Goal: Transaction & Acquisition: Download file/media

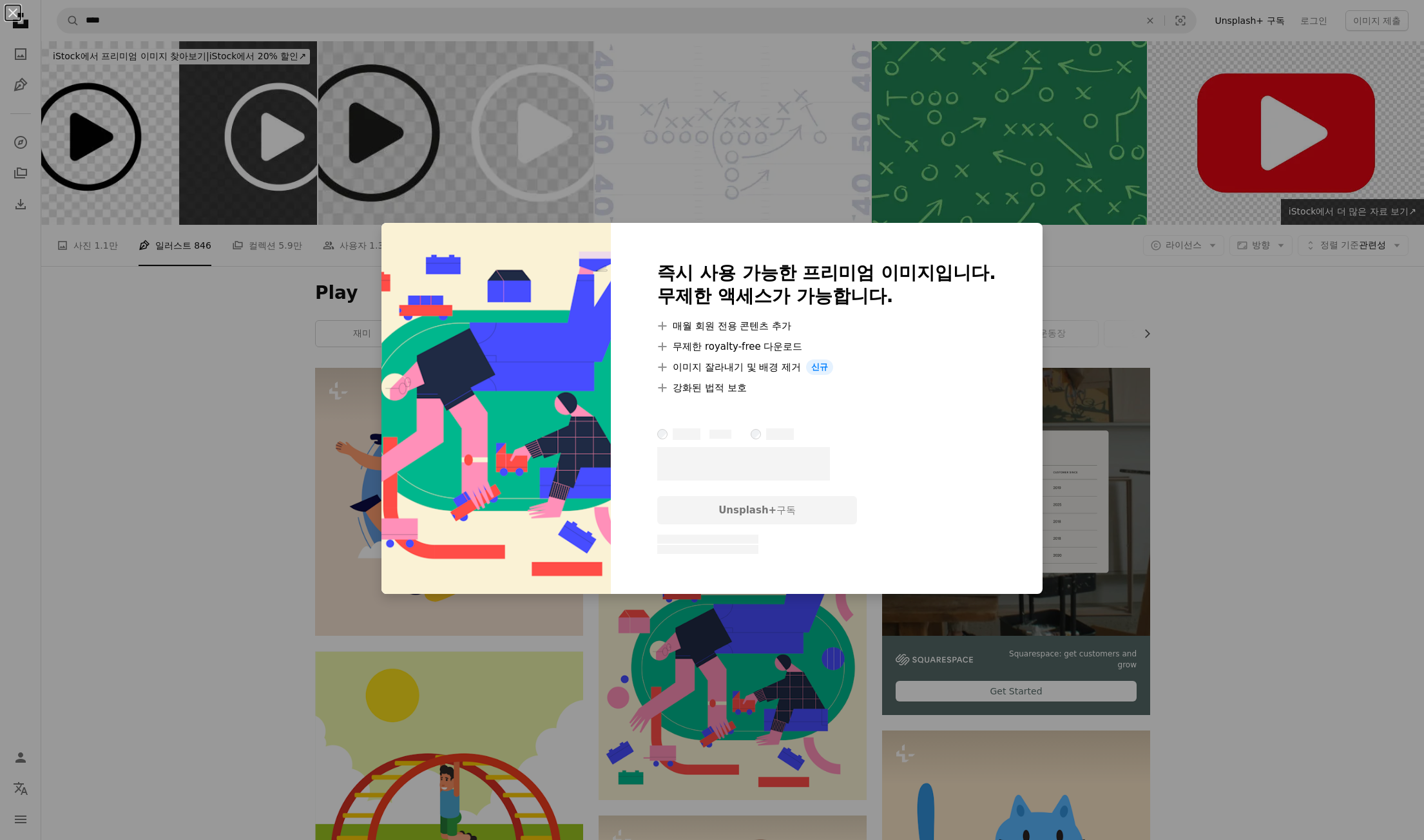
scroll to position [387, 0]
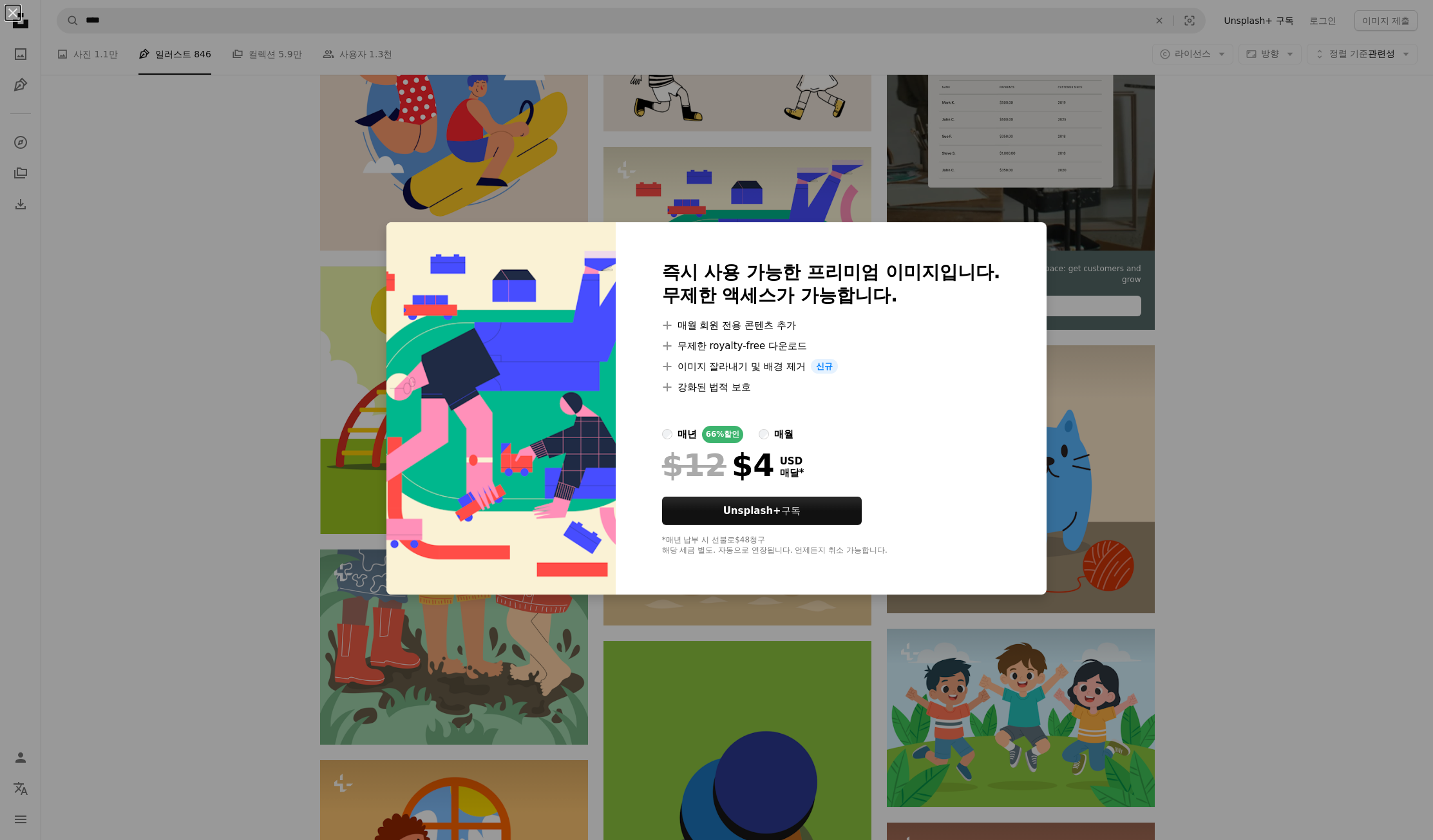
click at [1203, 427] on div "An X shape 즉시 사용 가능한 프리미엄 이미지입니다. 무제한 액세스가 가능합니다. A plus sign 매월 회원 전용 콘텐츠 추가 A…" at bounding box center [716, 420] width 1433 height 840
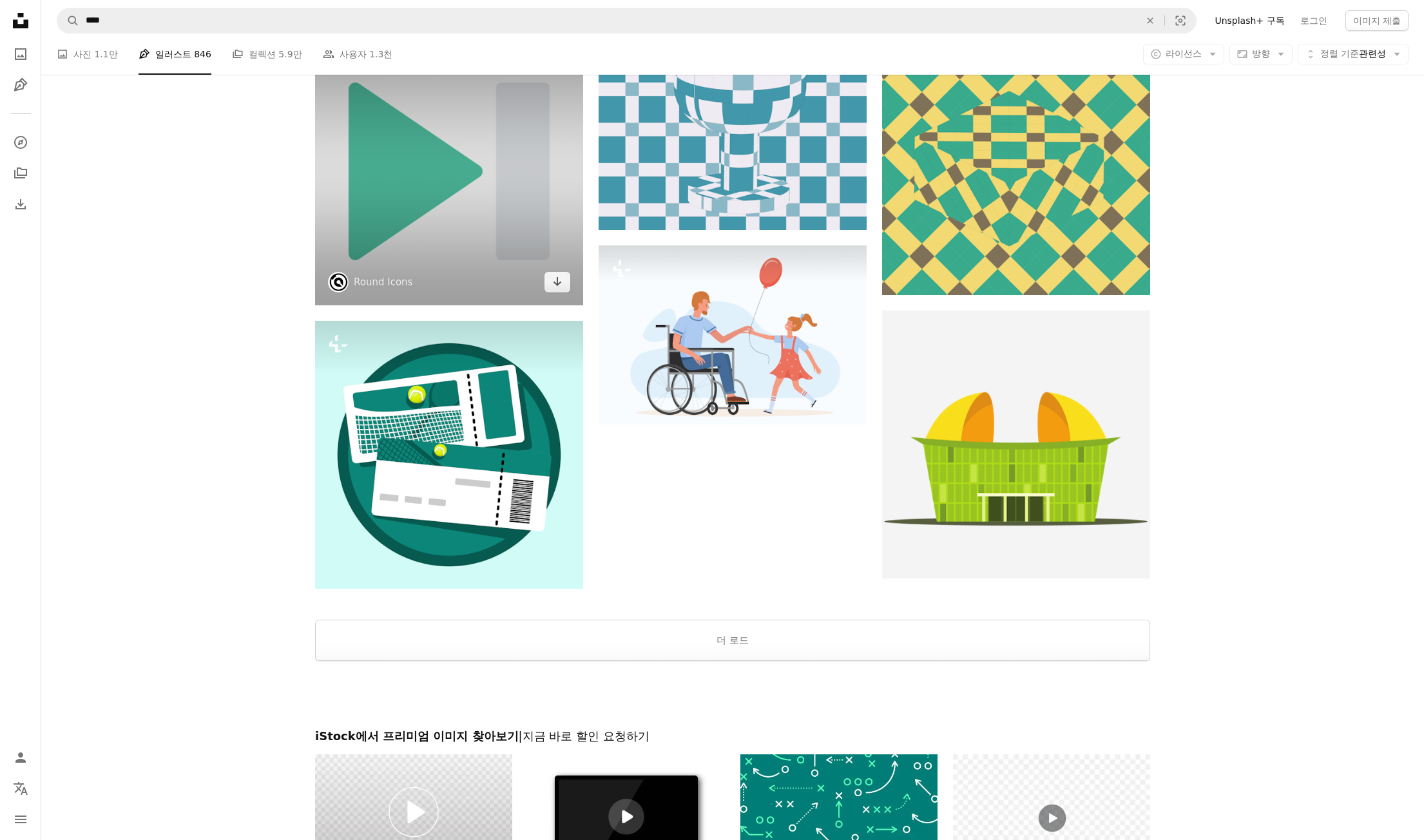
scroll to position [1739, 0]
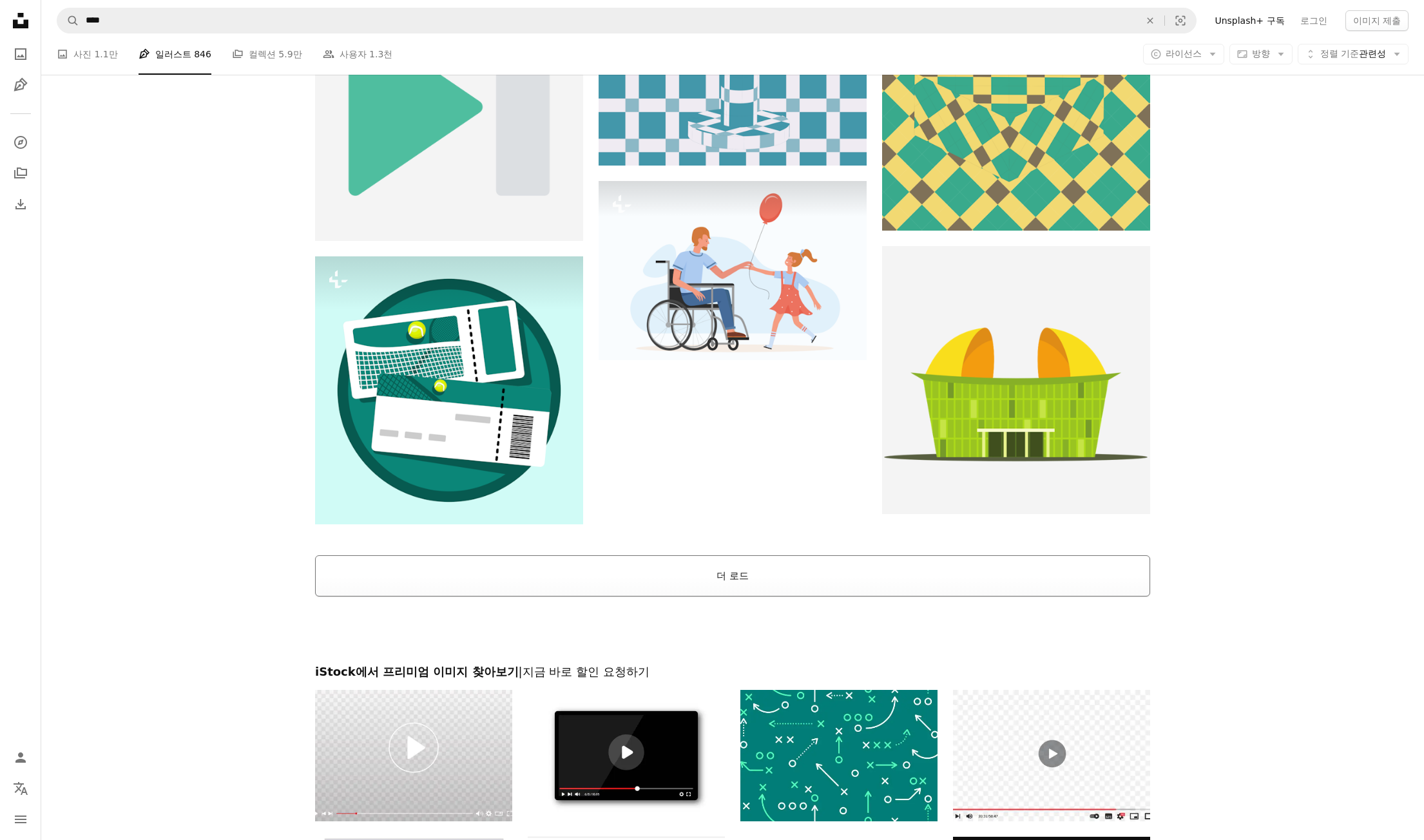
click at [754, 583] on button "더 로드" at bounding box center [732, 576] width 835 height 42
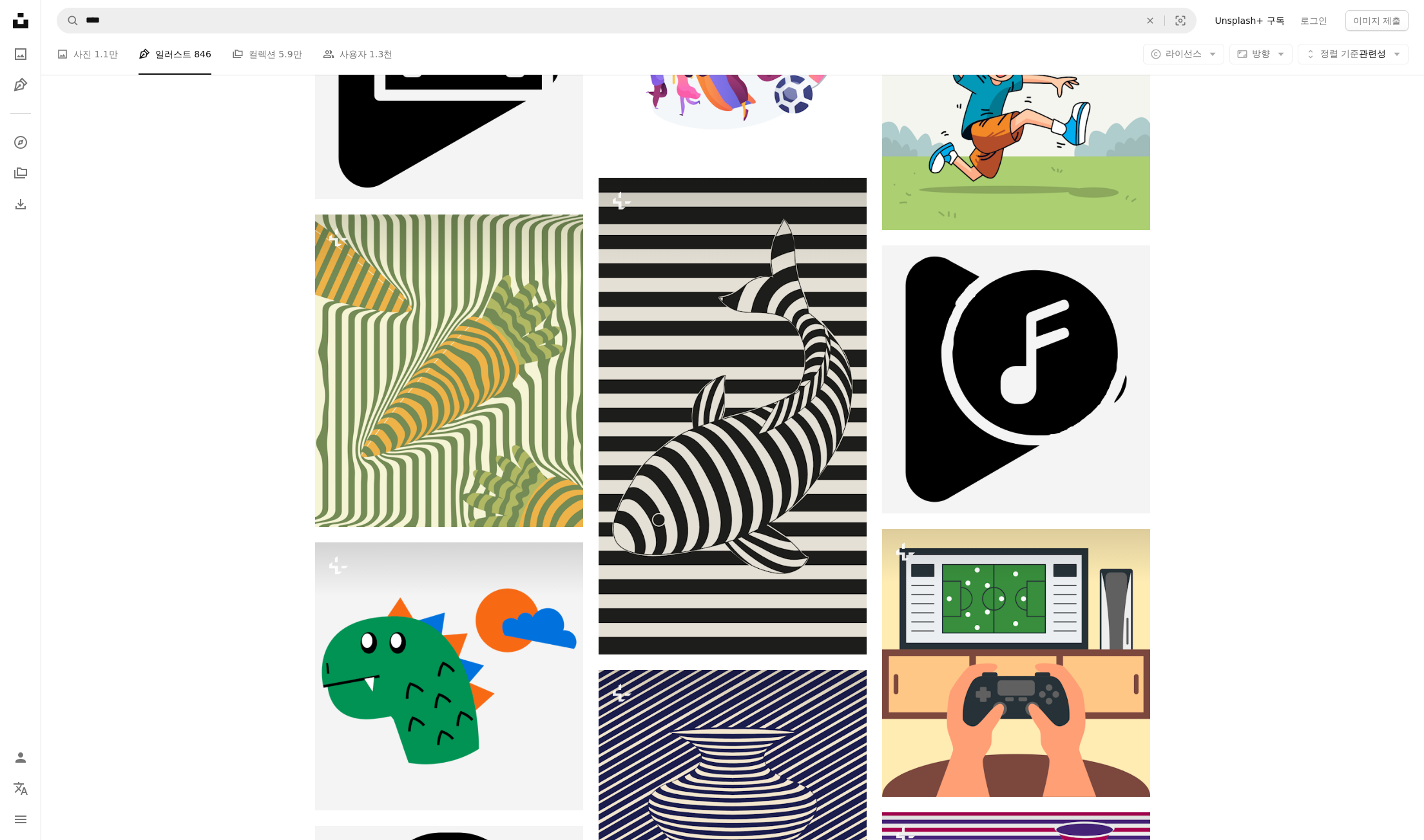
scroll to position [3307, 0]
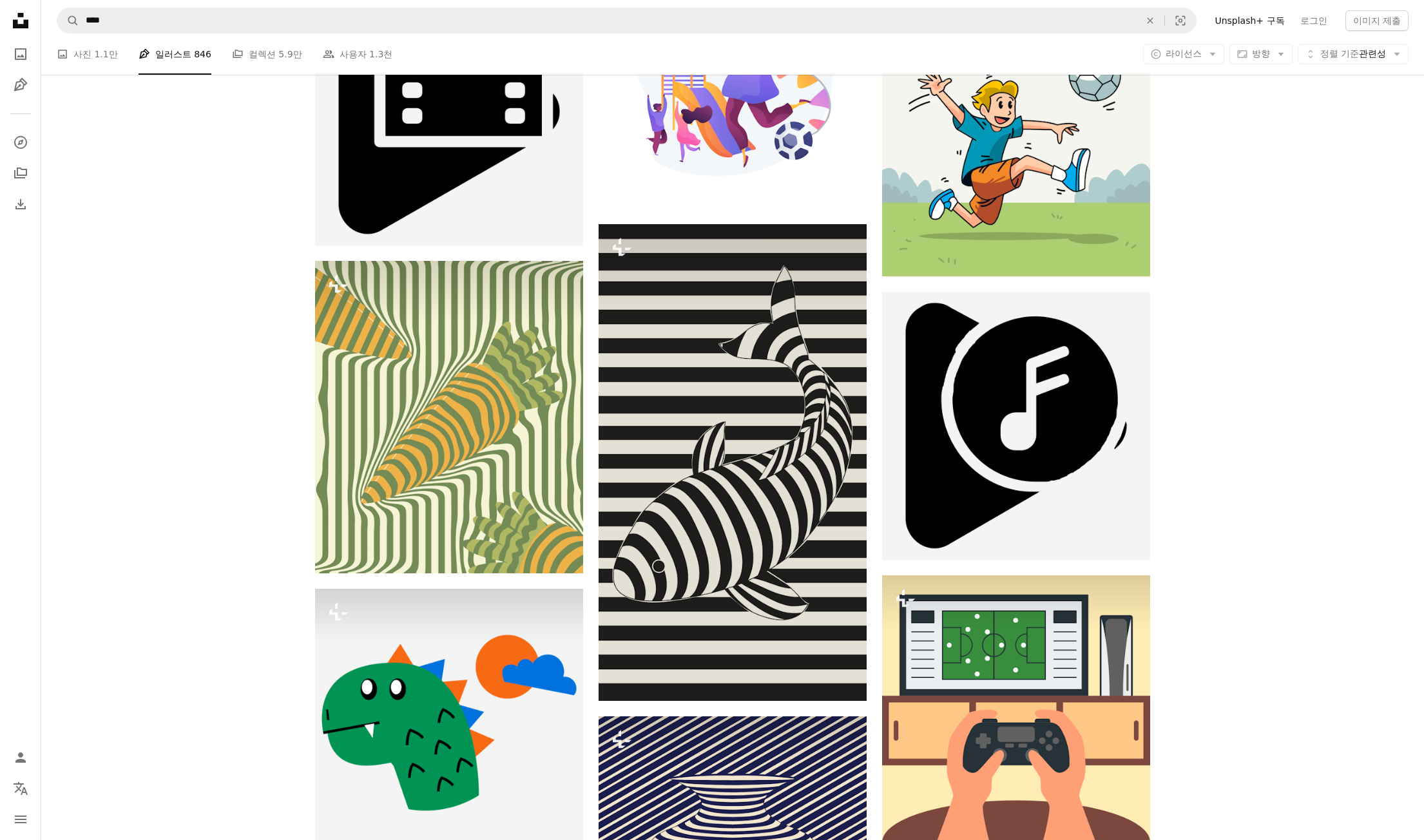
drag, startPoint x: 1219, startPoint y: 357, endPoint x: 1202, endPoint y: 352, distance: 17.7
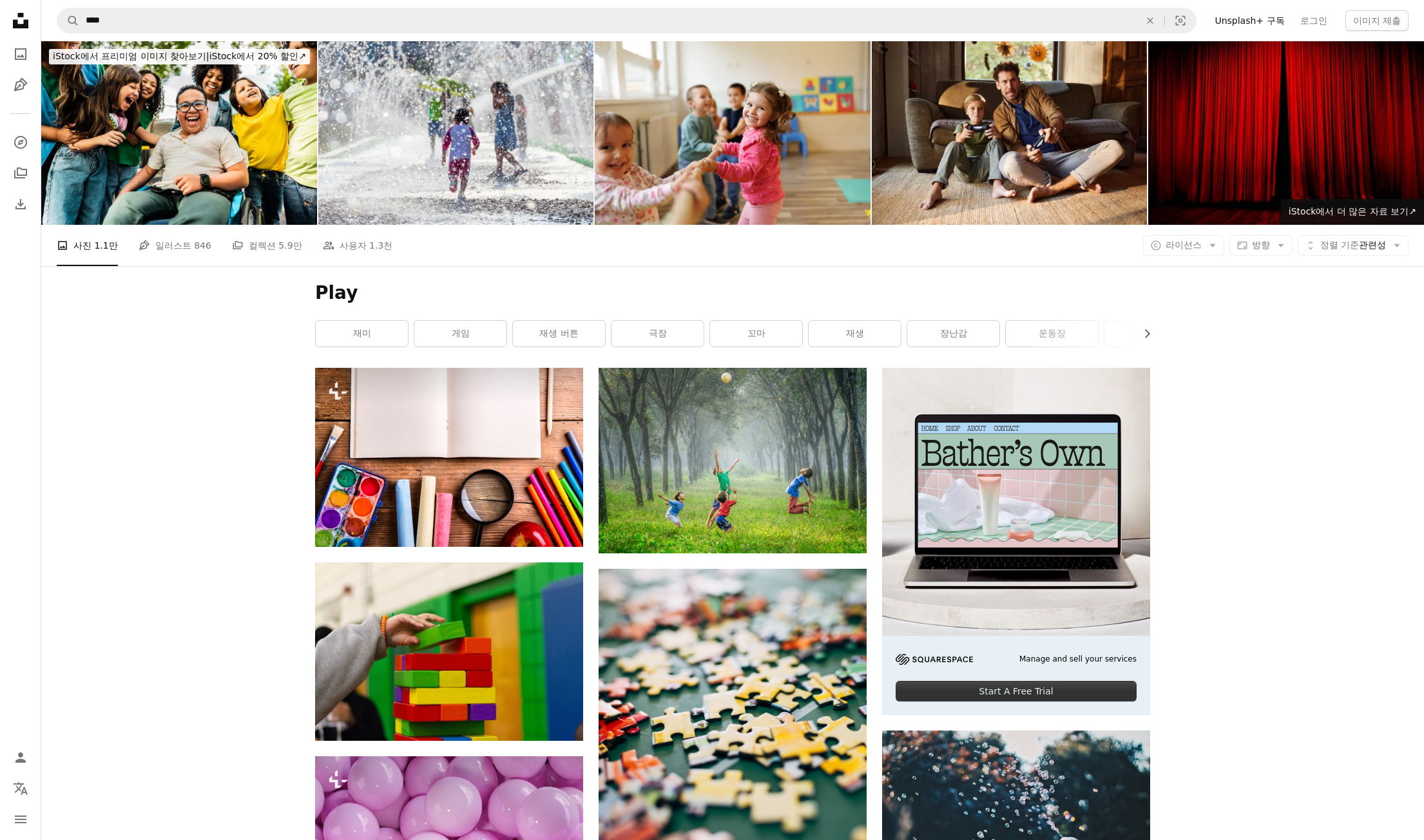
click at [27, 17] on icon "Unsplash logo Unsplash 홈" at bounding box center [21, 21] width 26 height 26
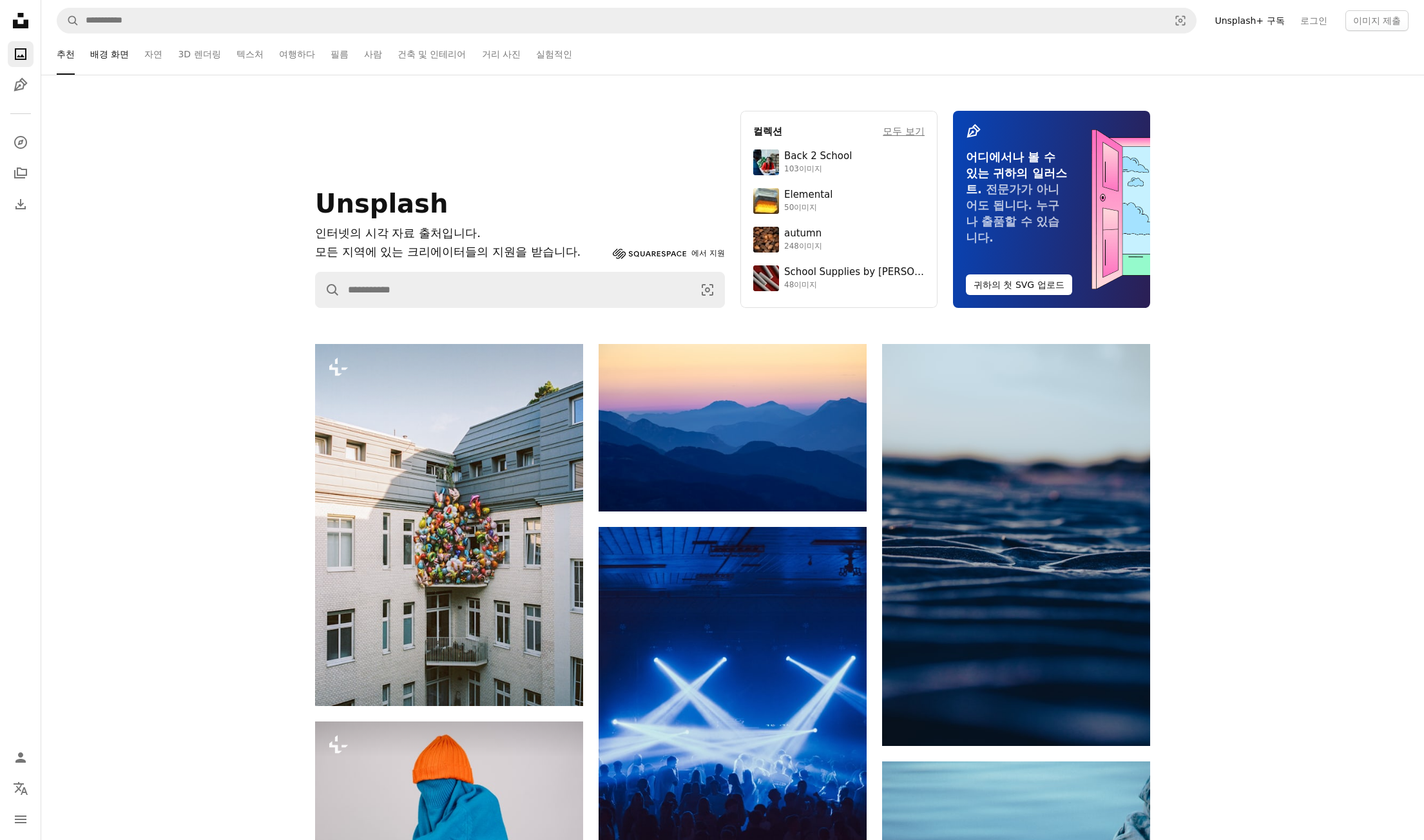
click at [97, 55] on link "배경 화면" at bounding box center [109, 55] width 39 height 42
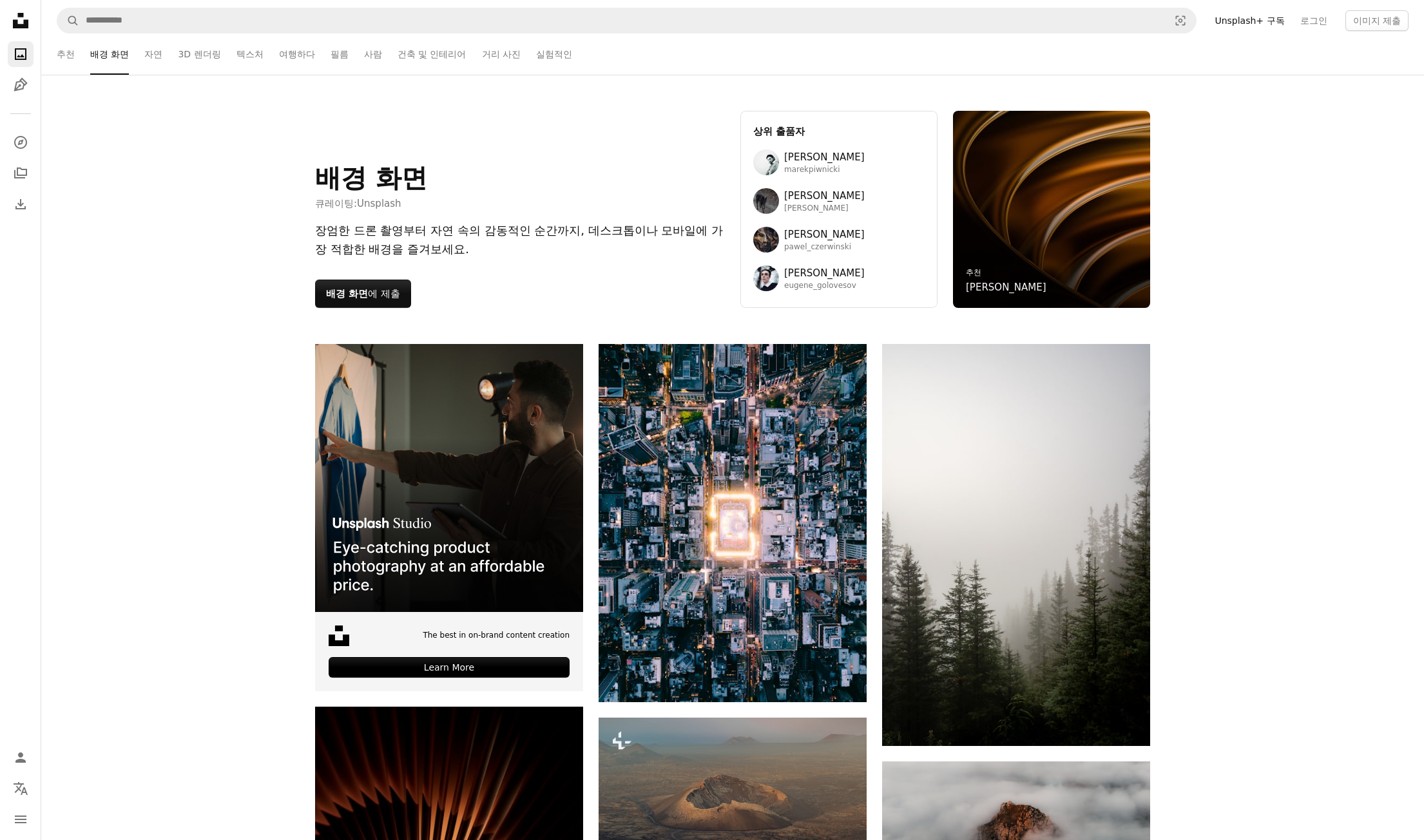
click at [56, 56] on div "추천 배경 화면 자연 3D 렌더링 텍스처 여행하다 필름 사람 건축 및 인테리어 거리 사진 실험적인" at bounding box center [733, 55] width 1382 height 42
drag, startPoint x: 94, startPoint y: 51, endPoint x: 69, endPoint y: 54, distance: 25.2
click at [94, 51] on li "배경 화면" at bounding box center [109, 55] width 39 height 42
click at [62, 54] on link "추천" at bounding box center [65, 55] width 18 height 42
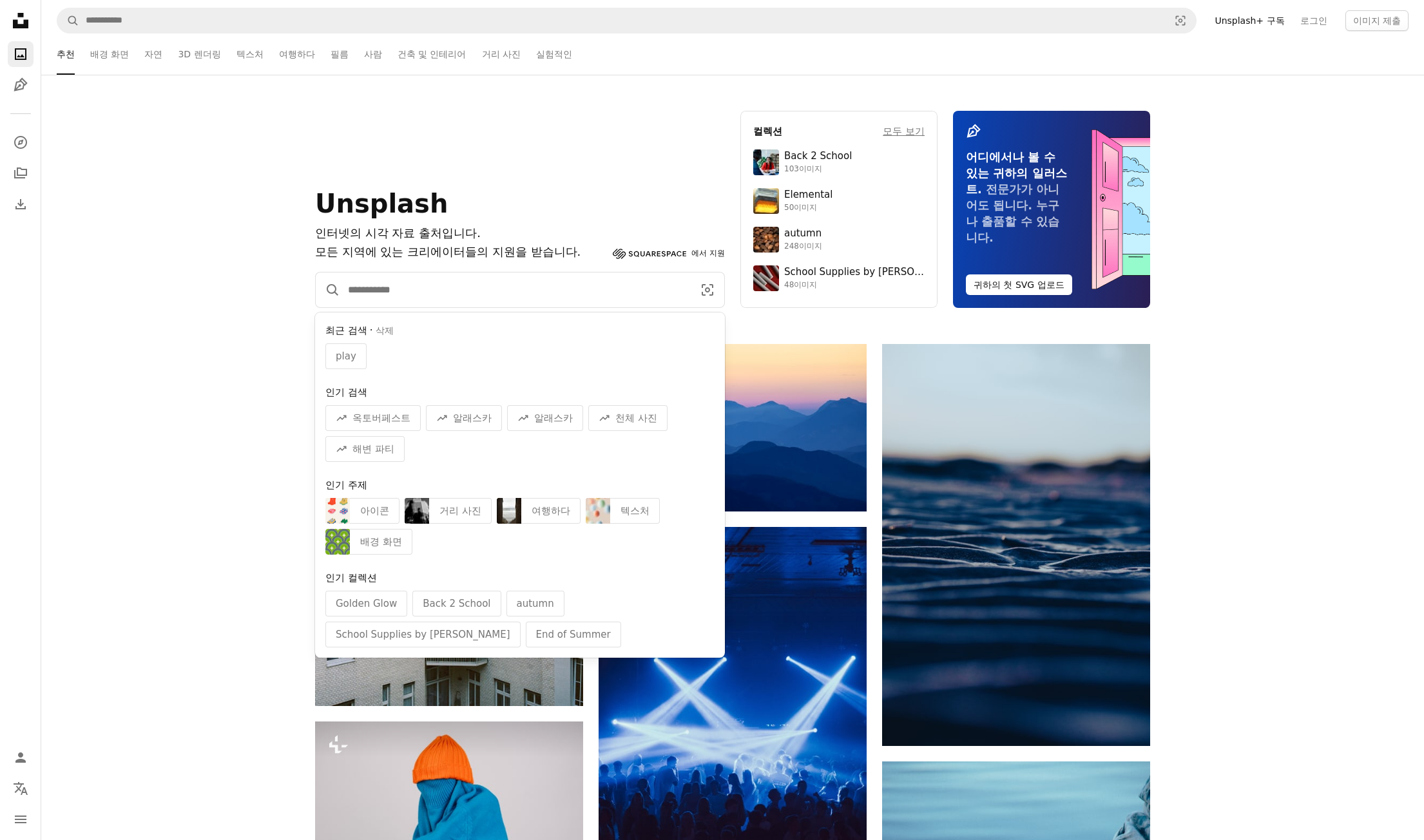
click at [444, 301] on input "사이트 전체에서 이미지 찾기" at bounding box center [515, 290] width 350 height 35
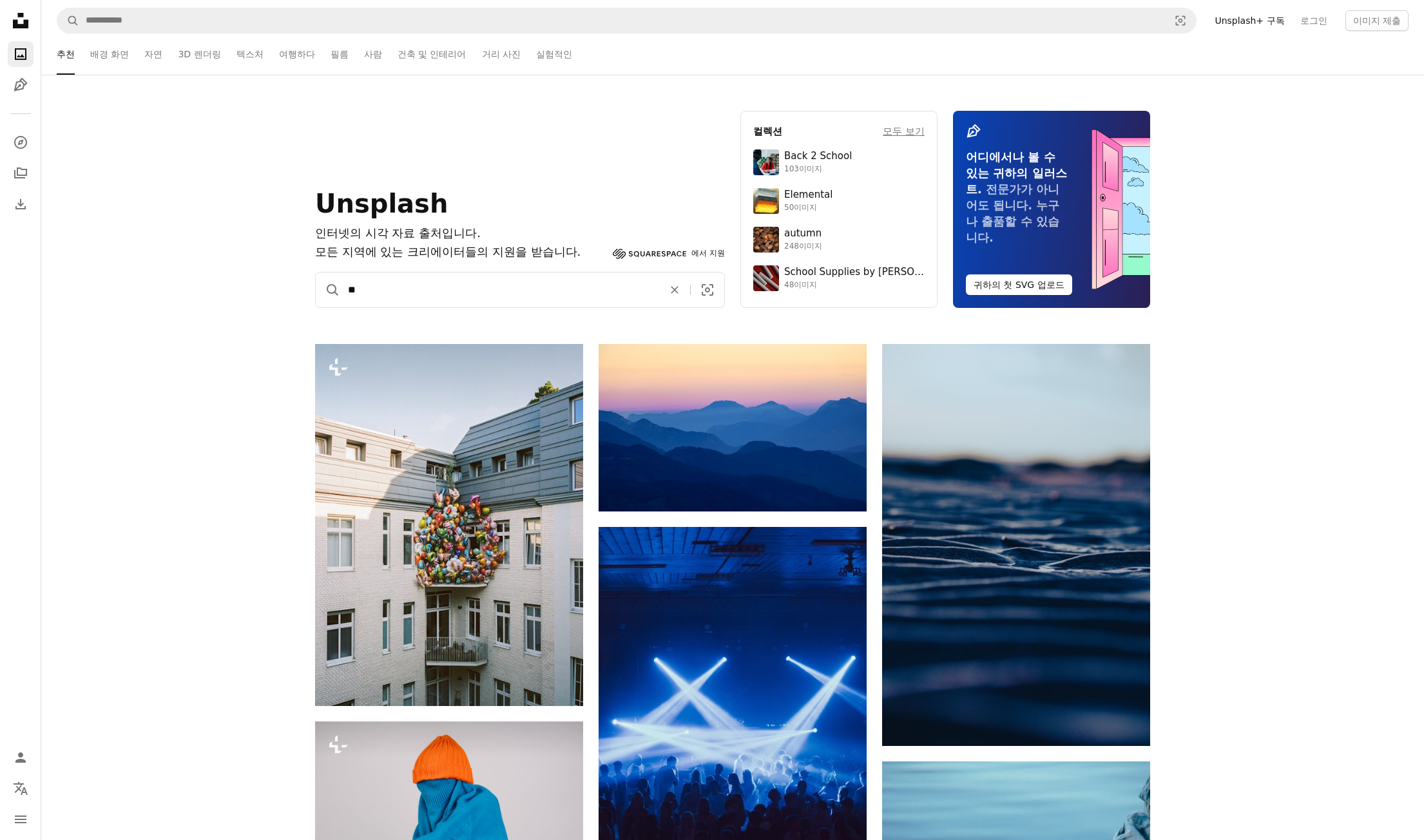
type input "*"
type input "****"
click button "A magnifying glass" at bounding box center [328, 290] width 24 height 35
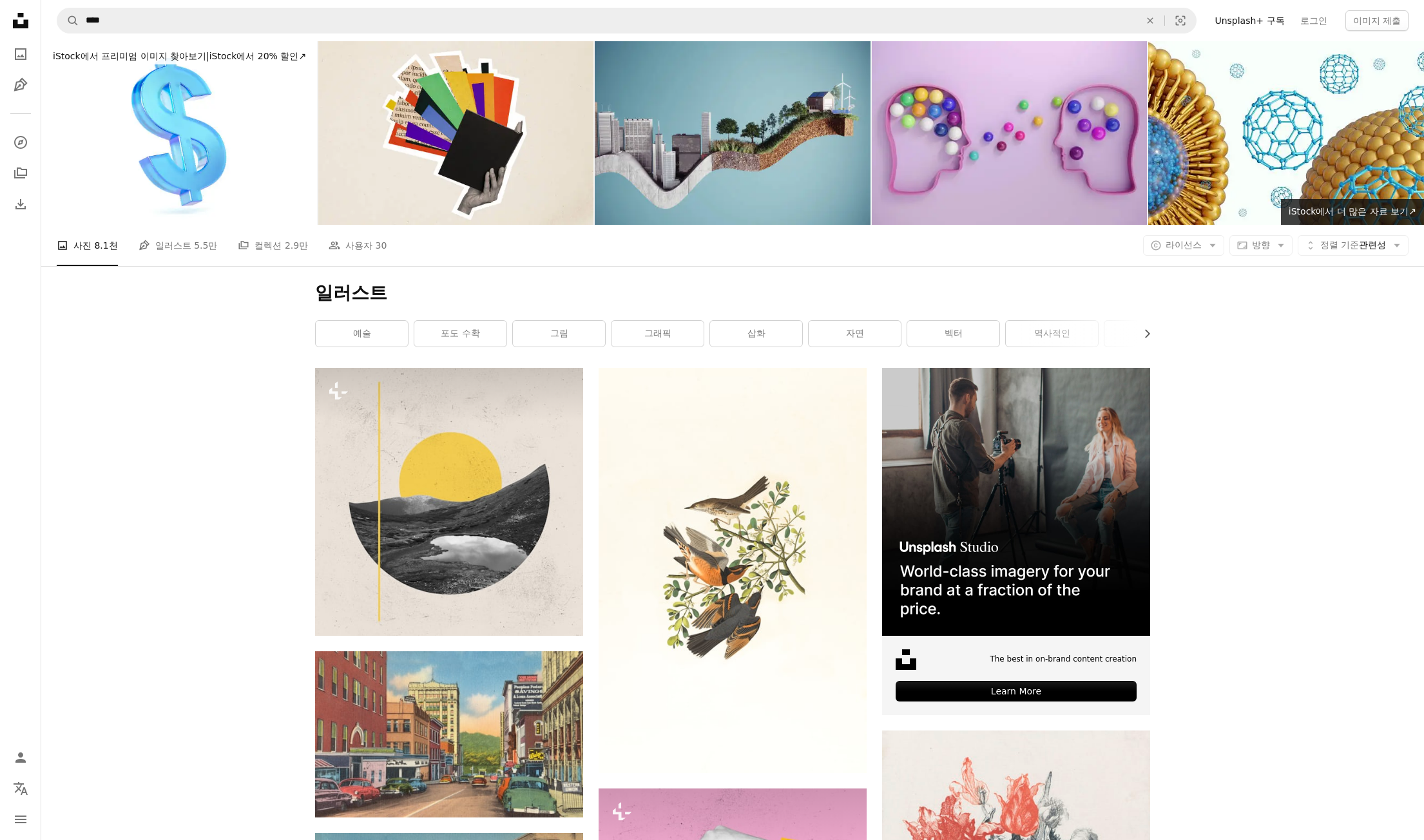
drag, startPoint x: 1190, startPoint y: 354, endPoint x: 1184, endPoint y: 344, distance: 11.7
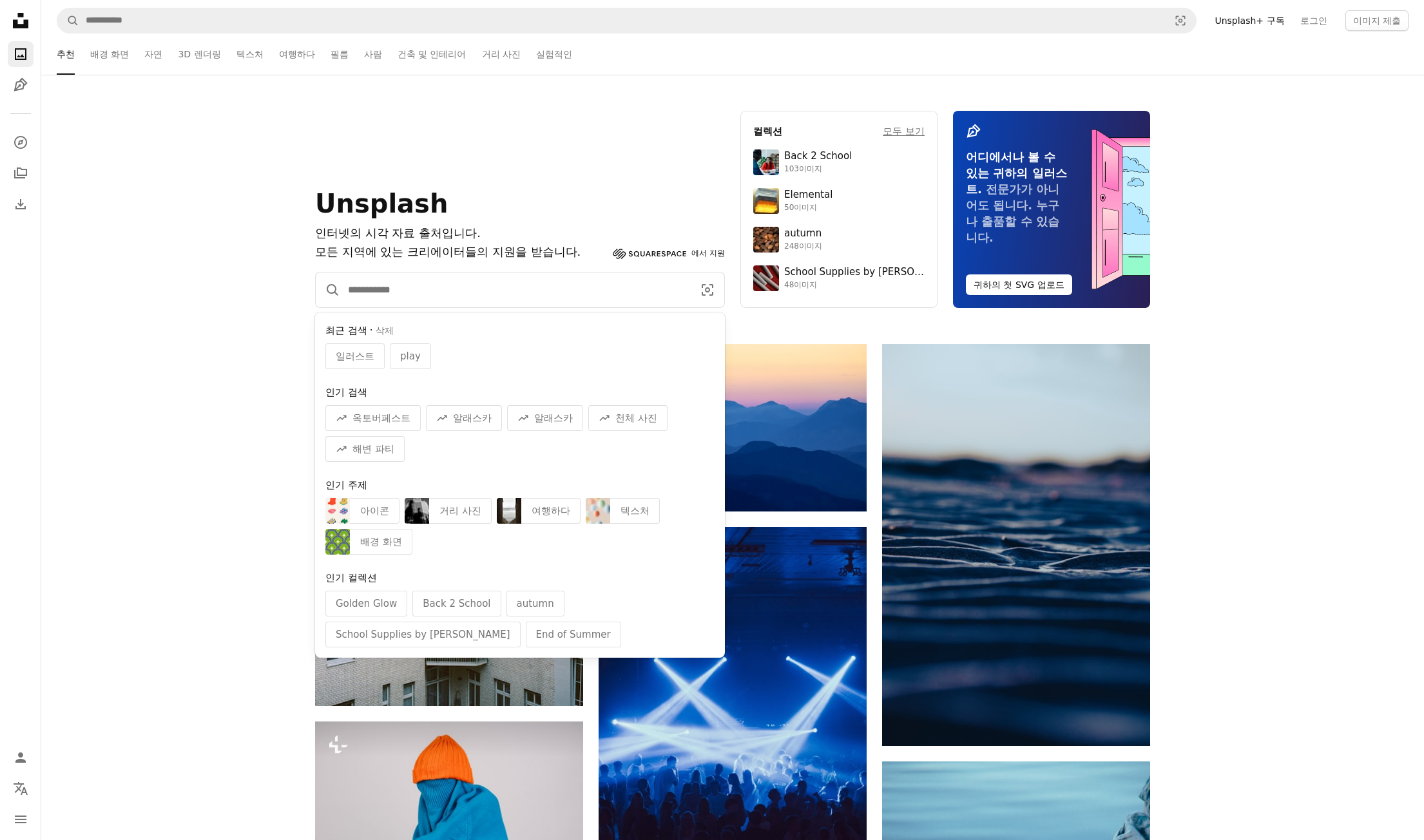
click at [429, 291] on input "사이트 전체에서 이미지 찾기" at bounding box center [515, 290] width 350 height 35
click at [415, 359] on span "play" at bounding box center [410, 356] width 21 height 16
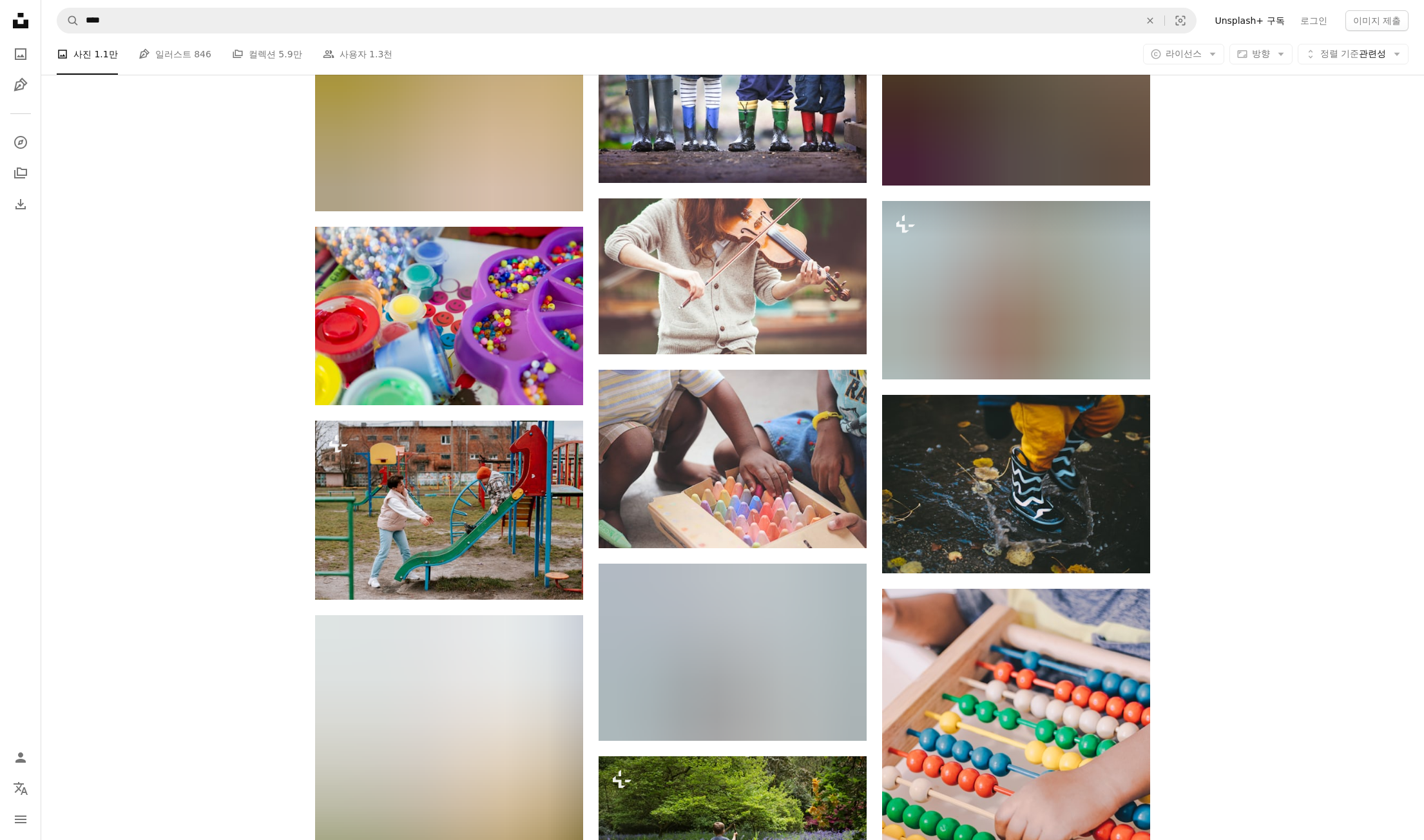
scroll to position [7472, 0]
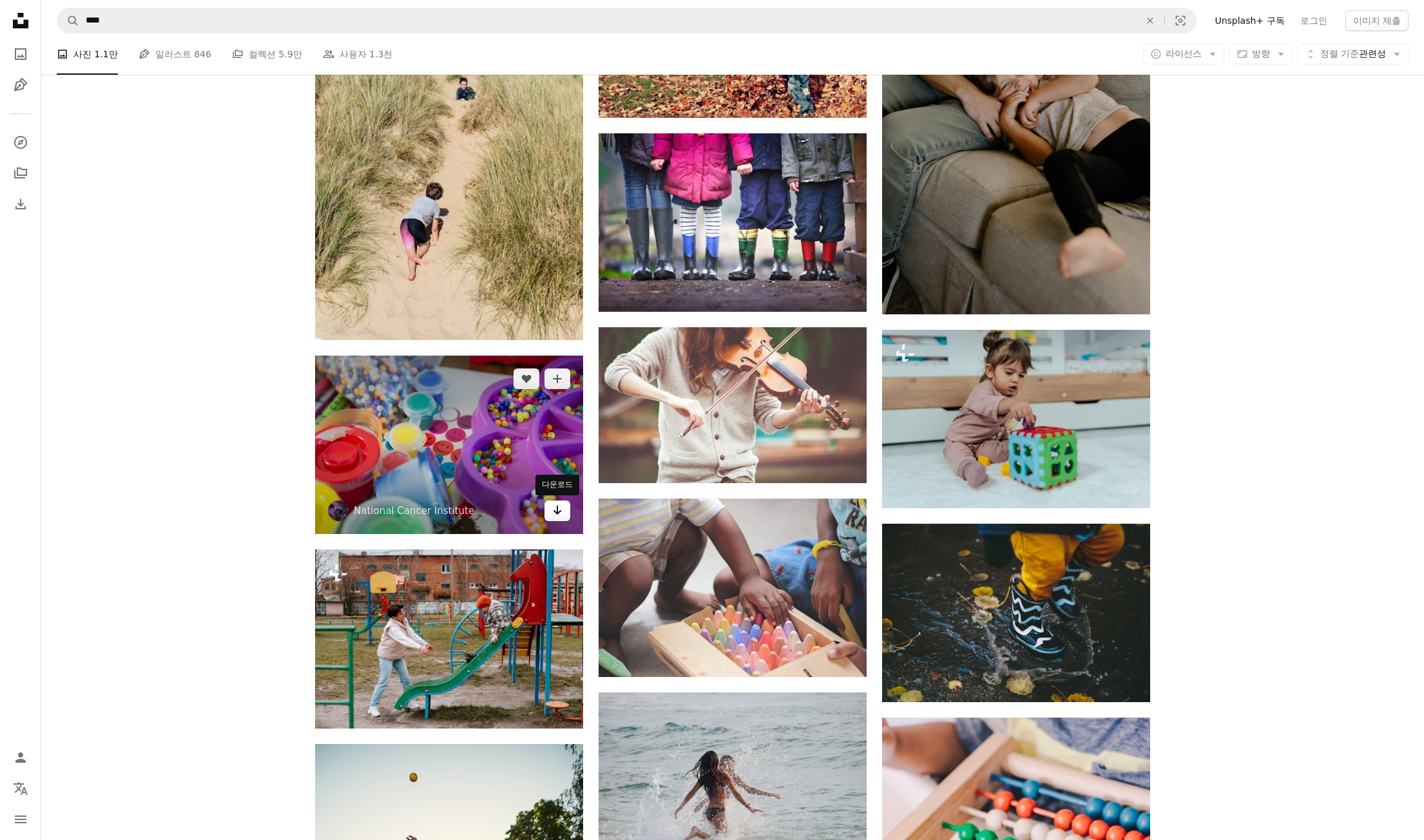
click at [559, 507] on icon "Arrow pointing down" at bounding box center [558, 511] width 10 height 16
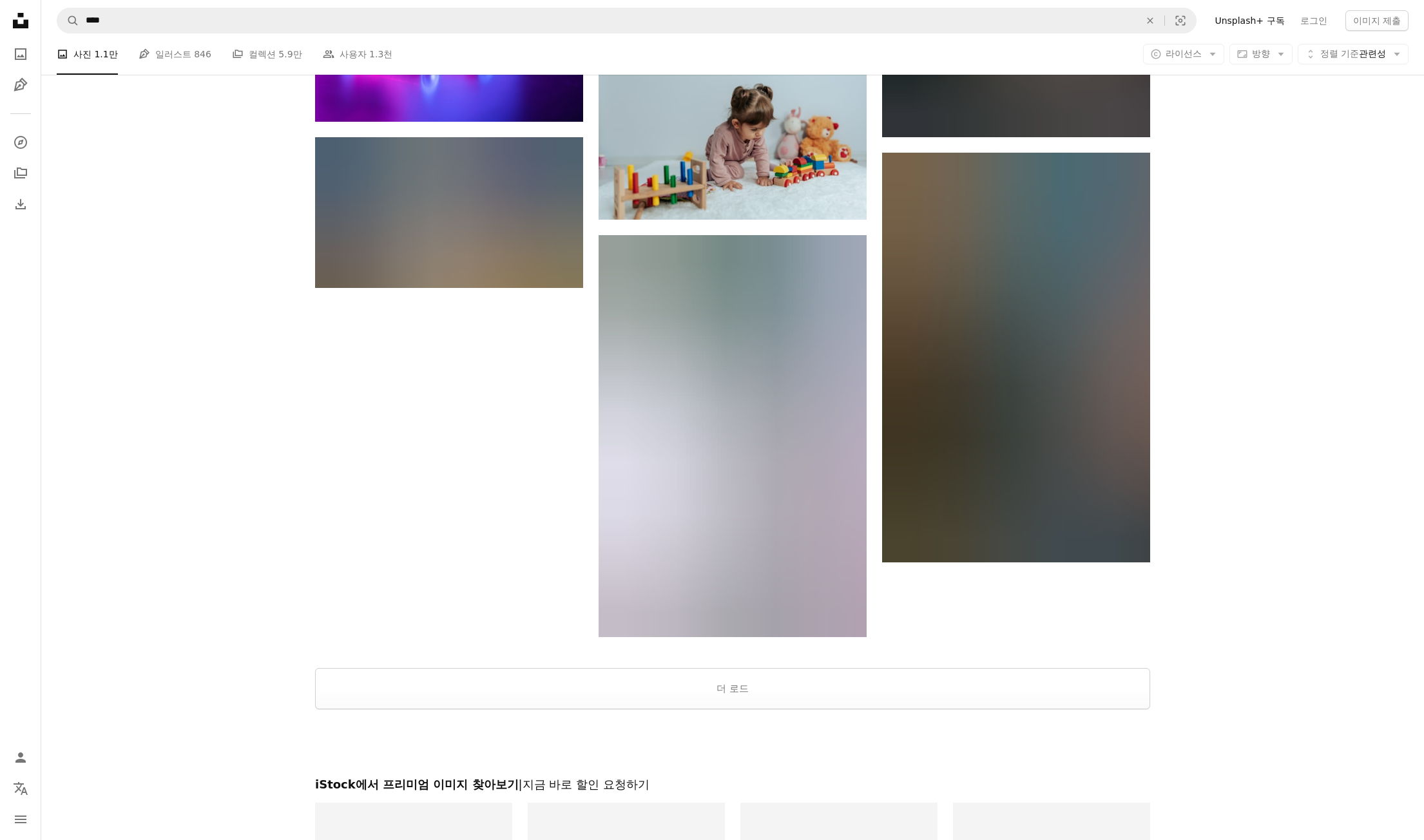
scroll to position [12882, 0]
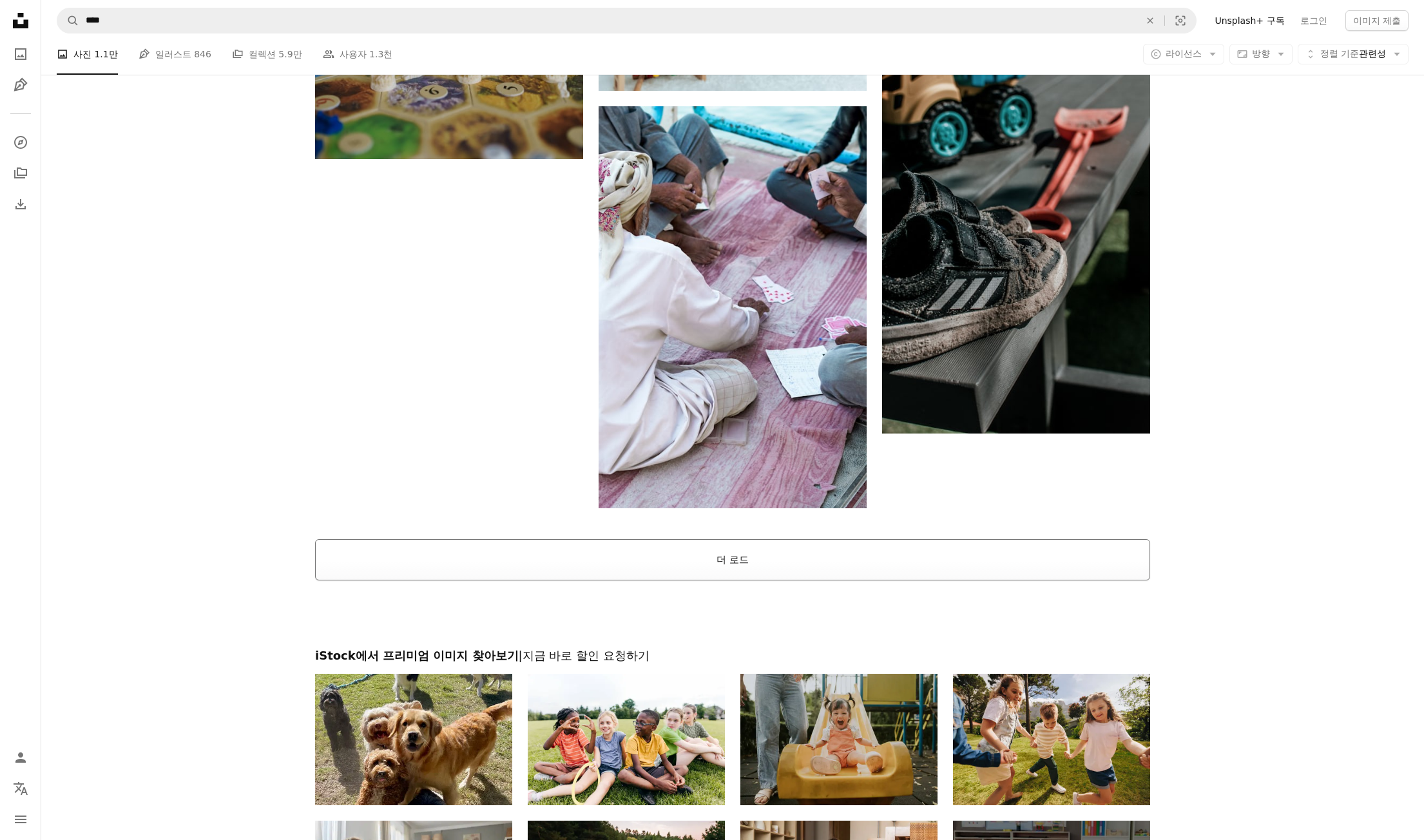
click at [727, 565] on button "더 로드" at bounding box center [732, 560] width 835 height 42
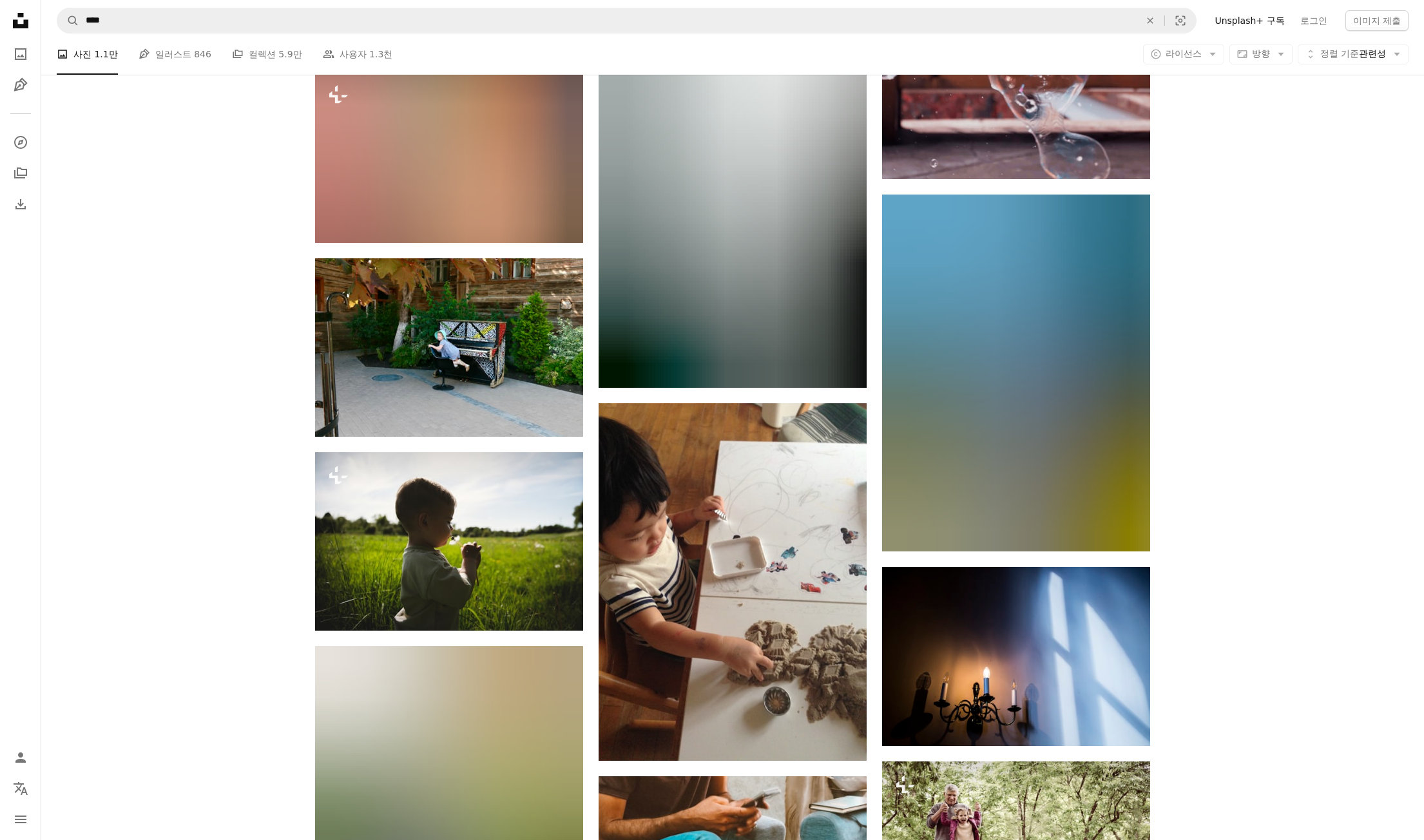
scroll to position [20095, 0]
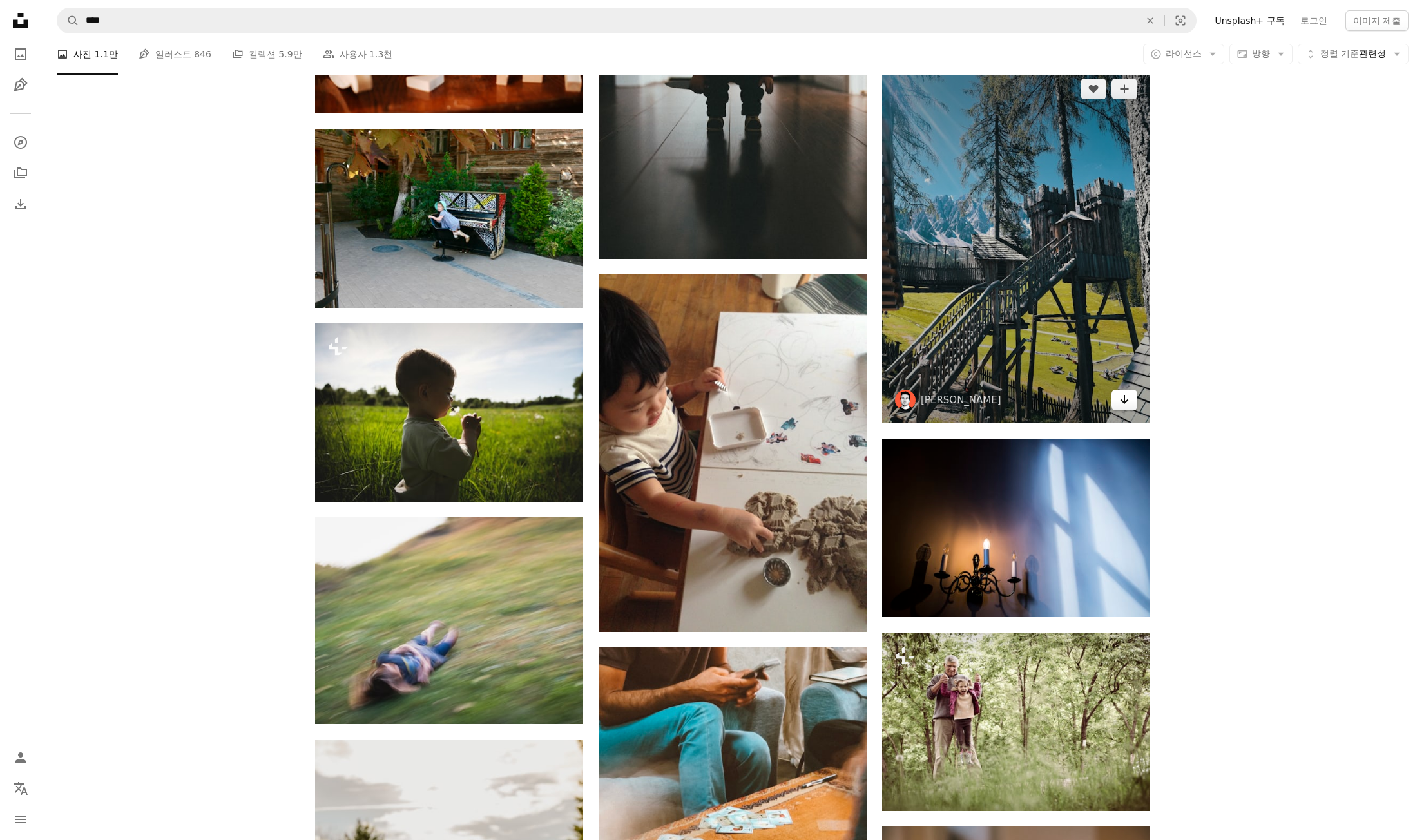
click at [1133, 405] on link "Arrow pointing down" at bounding box center [1125, 400] width 26 height 21
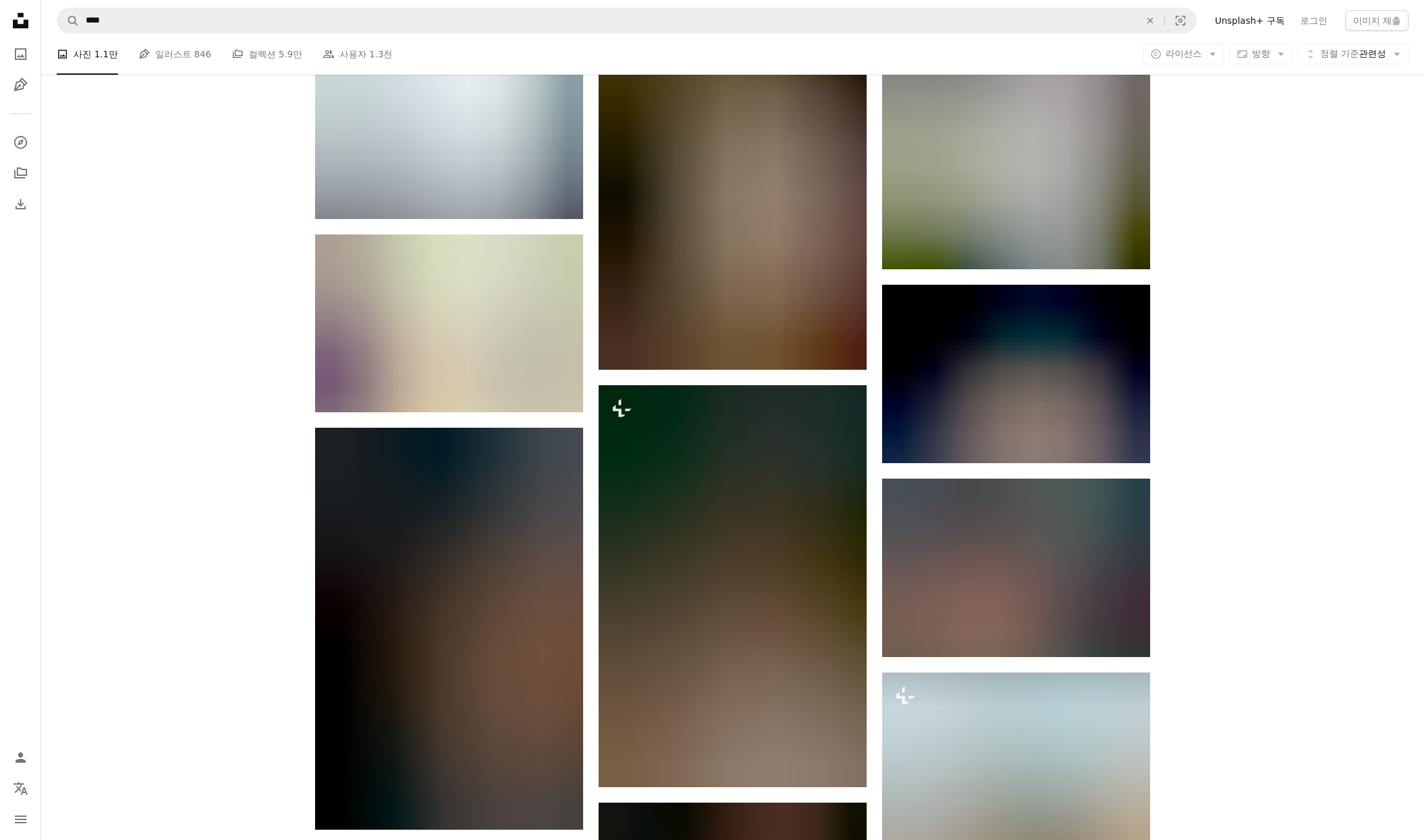
scroll to position [0, 0]
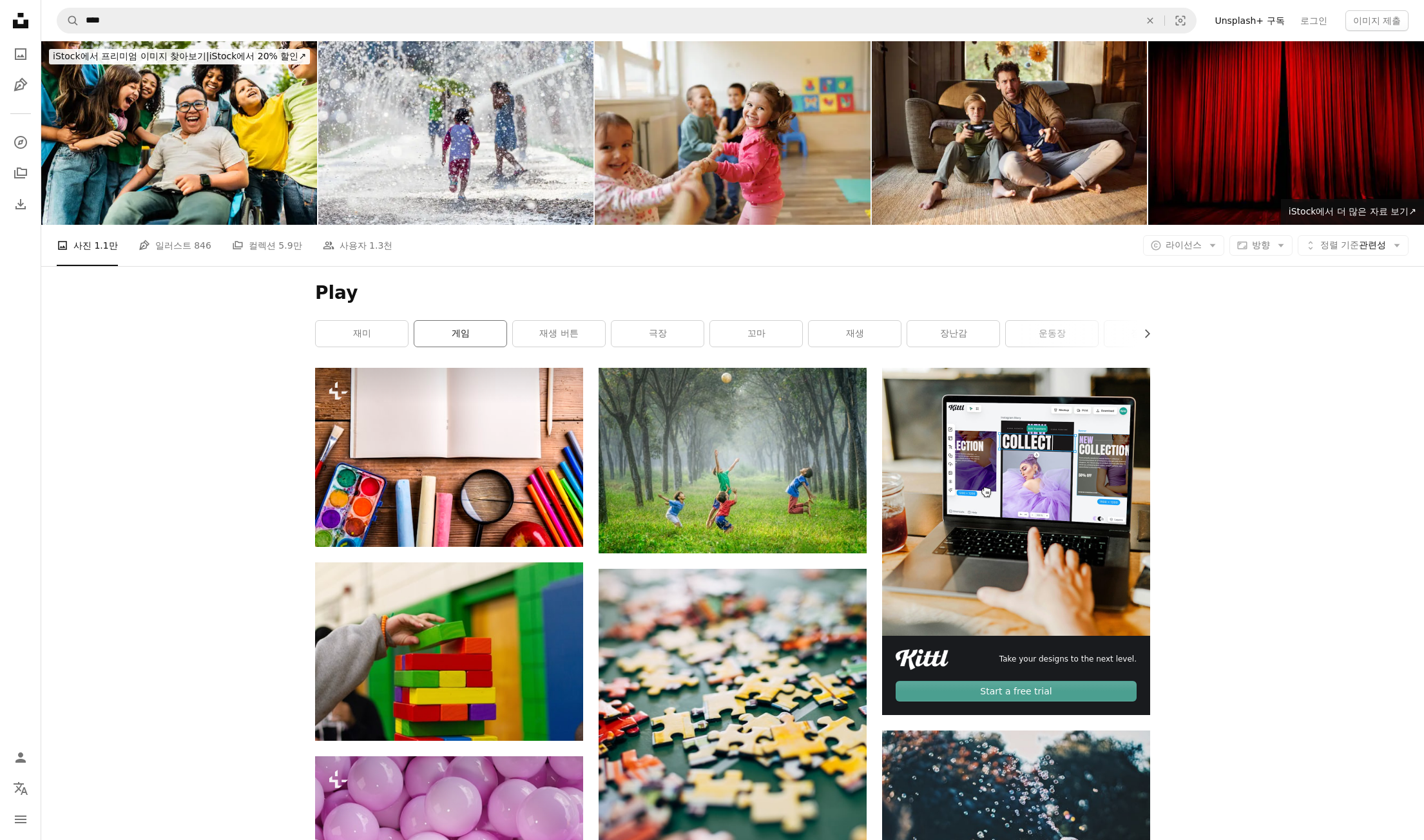
click at [464, 335] on link "게임" at bounding box center [461, 334] width 92 height 26
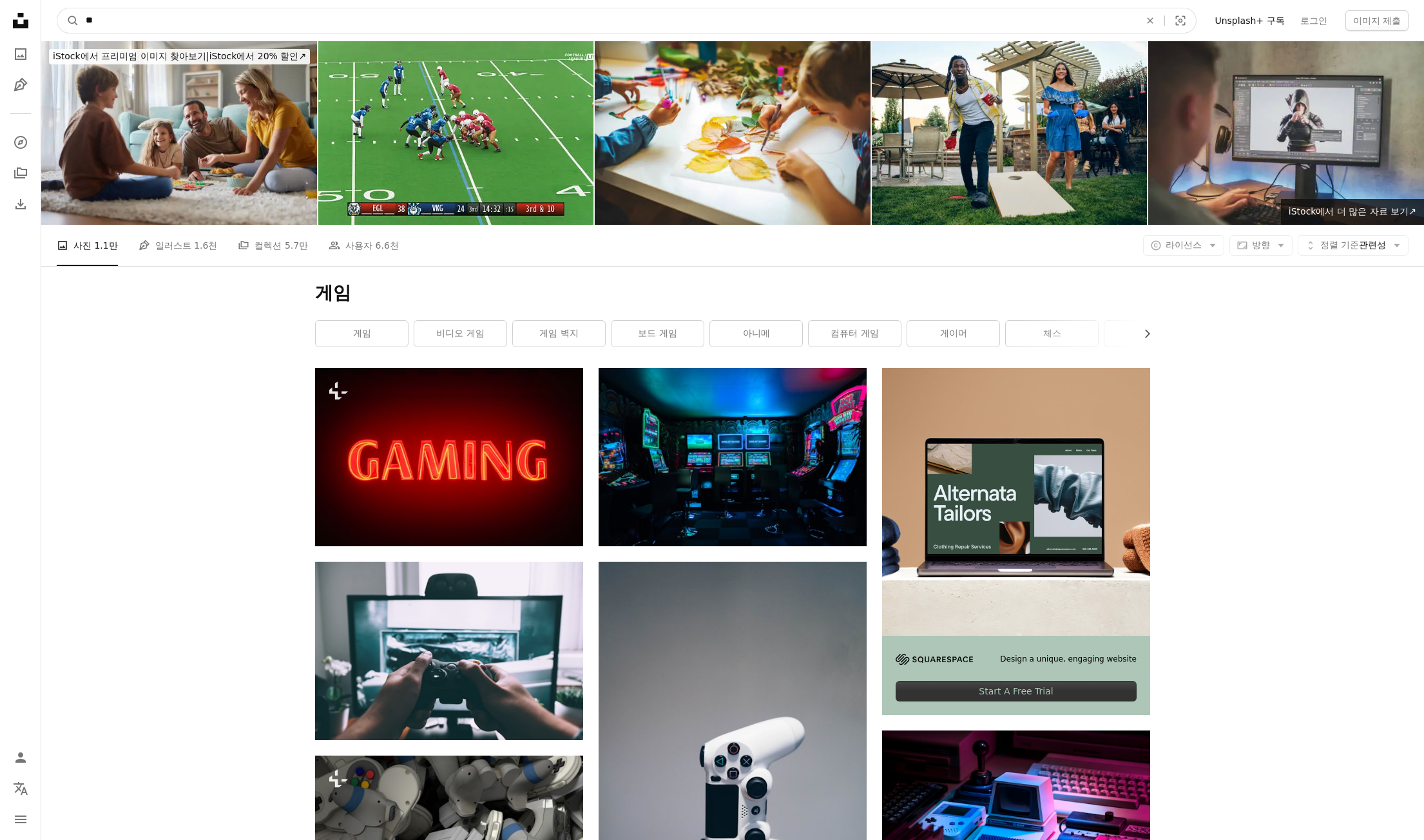
click at [176, 20] on input "**" at bounding box center [607, 21] width 1057 height 24
type input "*"
type input "***"
click button "A magnifying glass" at bounding box center [68, 21] width 22 height 24
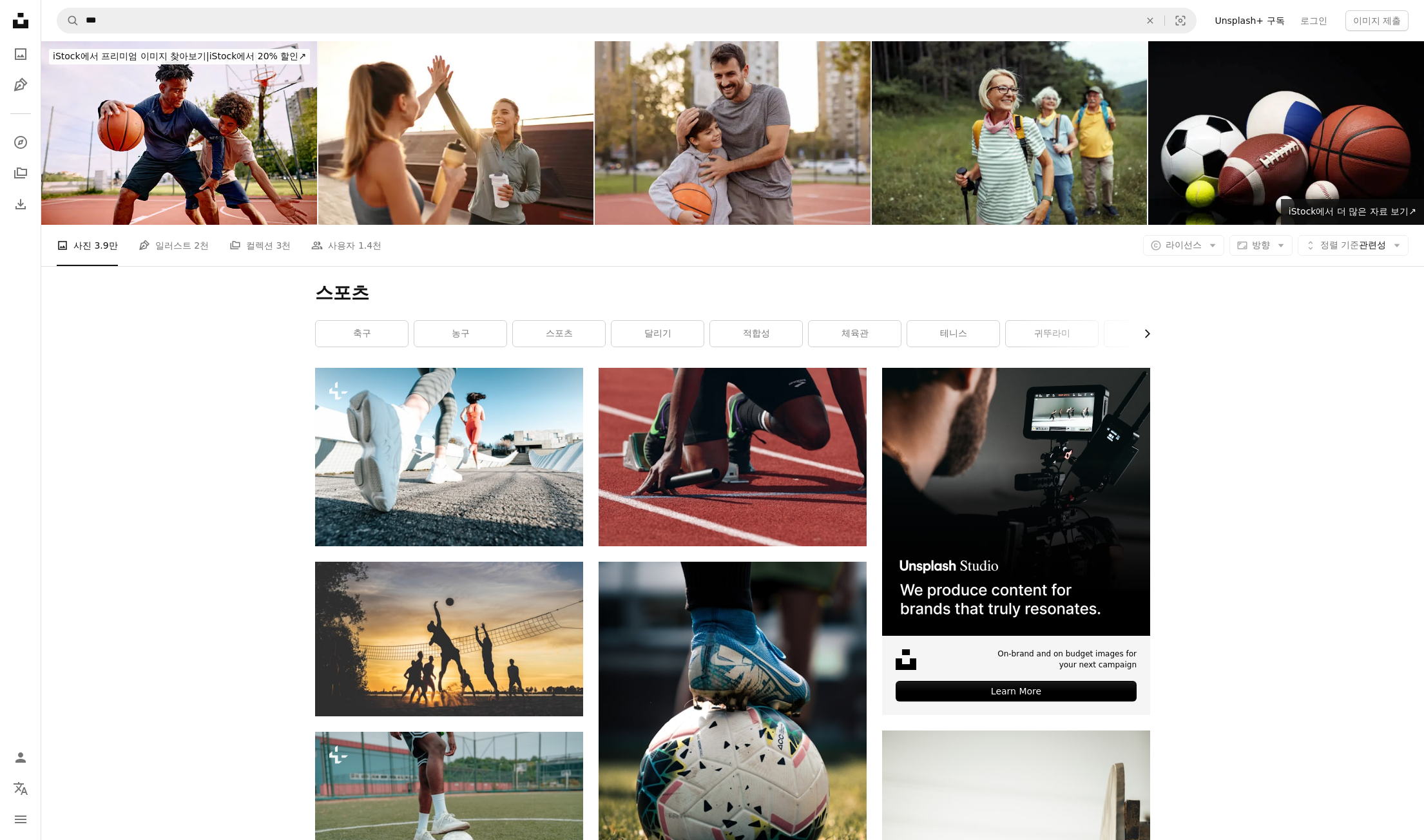
click at [1151, 332] on icon "Chevron right" at bounding box center [1146, 333] width 13 height 13
click at [645, 338] on link "체육관" at bounding box center [662, 334] width 92 height 26
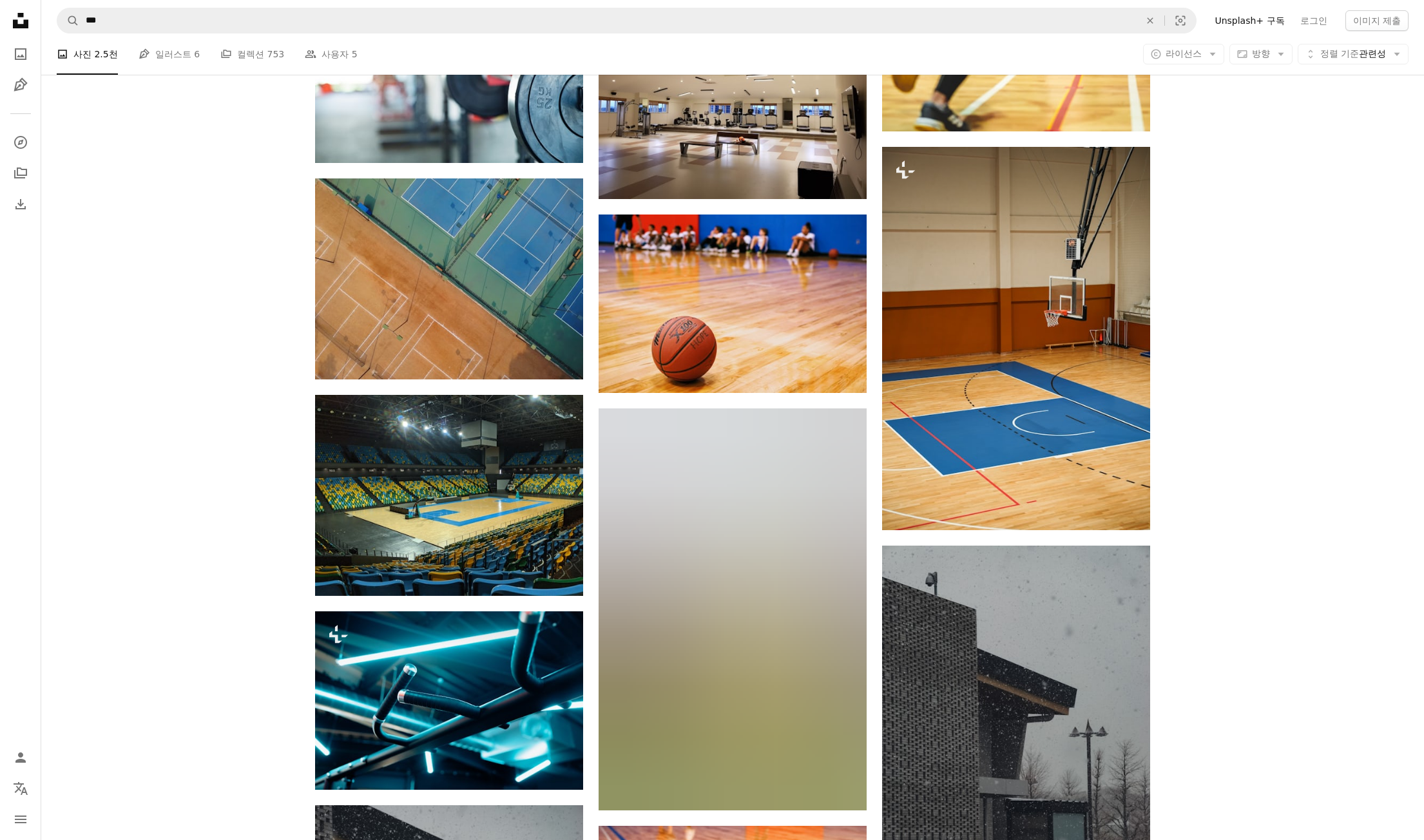
scroll to position [1224, 0]
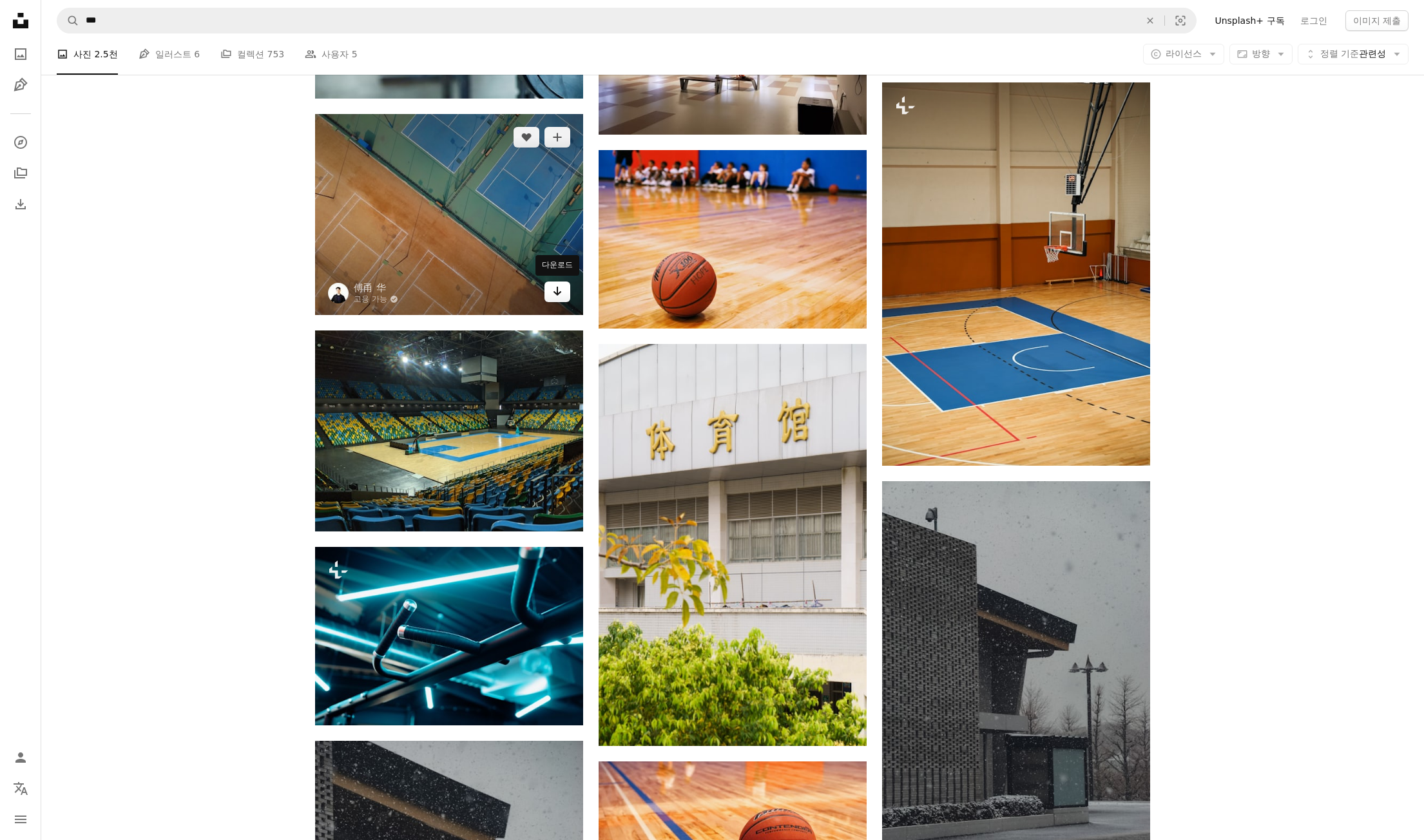
click at [563, 297] on link "Arrow pointing down" at bounding box center [558, 292] width 26 height 21
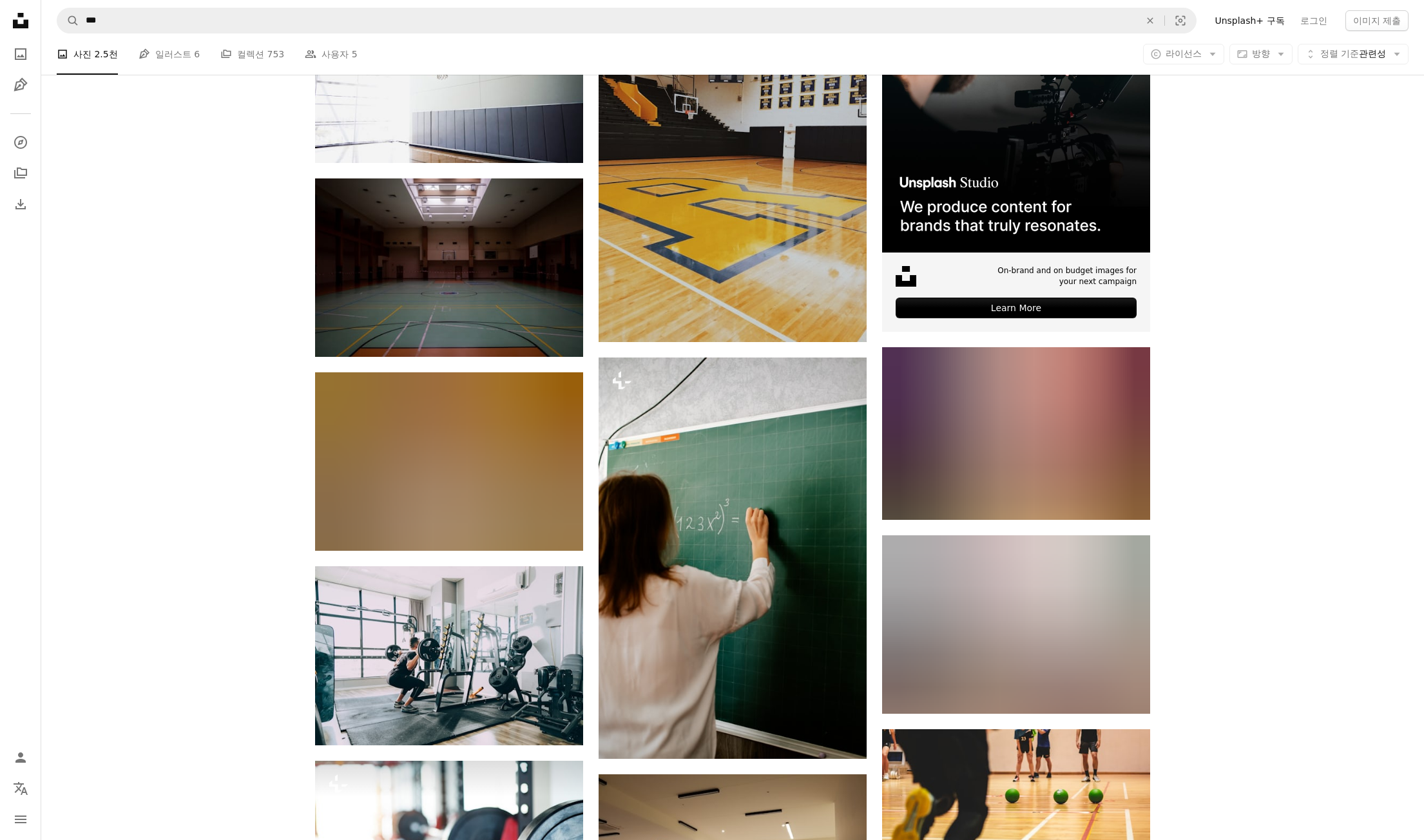
scroll to position [0, 0]
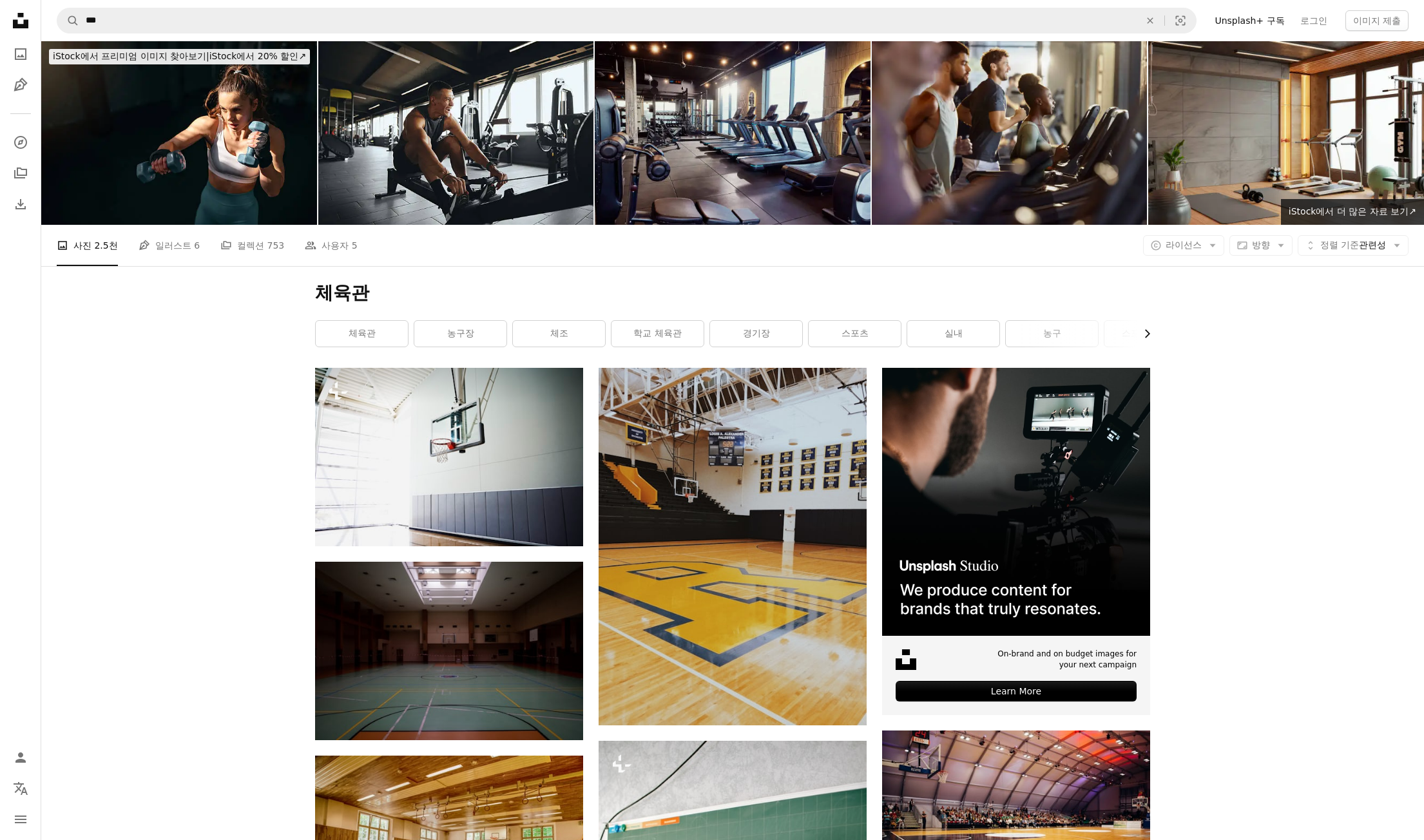
click at [1147, 327] on button "Chevron right" at bounding box center [1142, 334] width 15 height 26
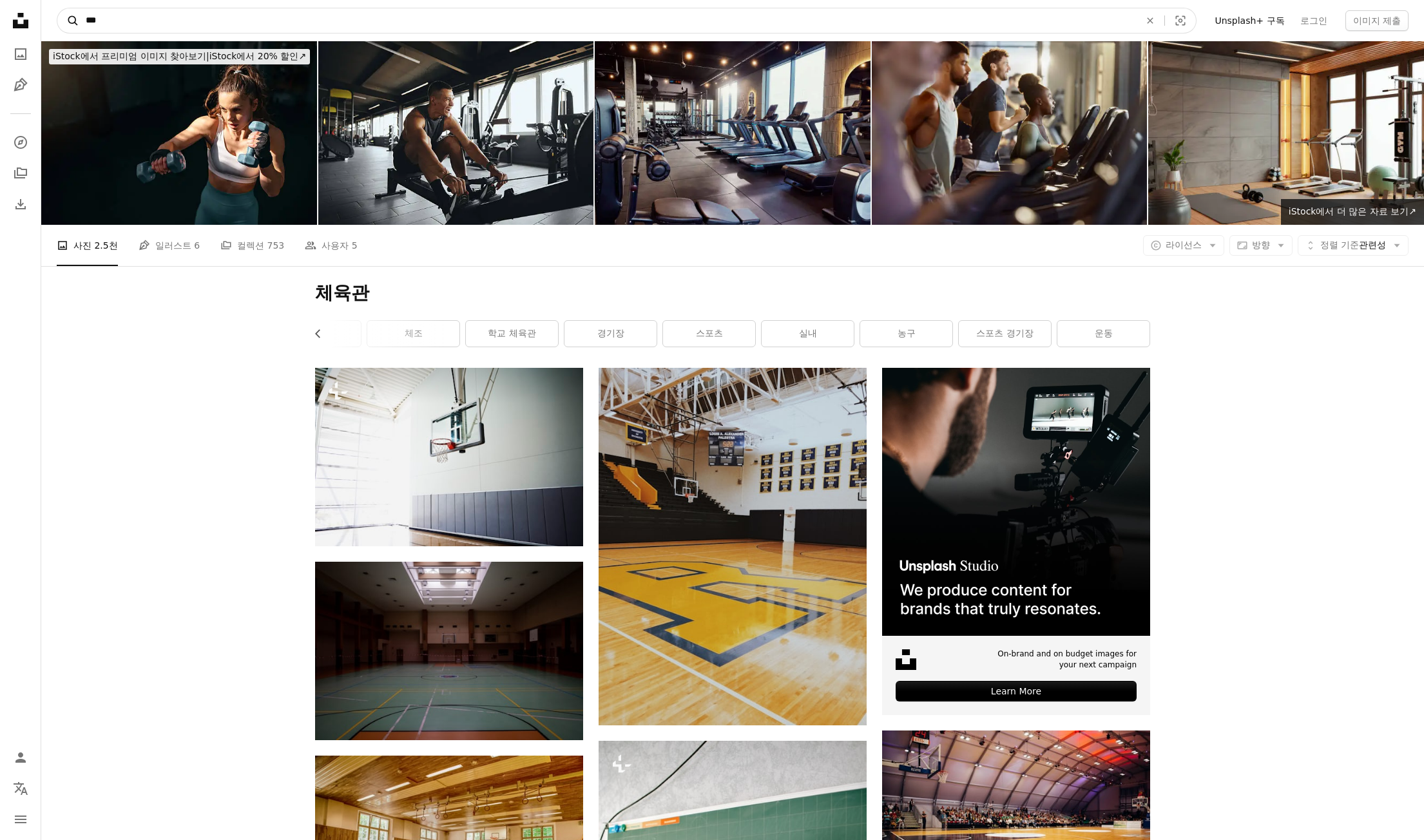
drag, startPoint x: 113, startPoint y: 20, endPoint x: 73, endPoint y: 26, distance: 40.4
type input "****"
click at [57, 9] on button "A magnifying glass" at bounding box center [68, 21] width 22 height 24
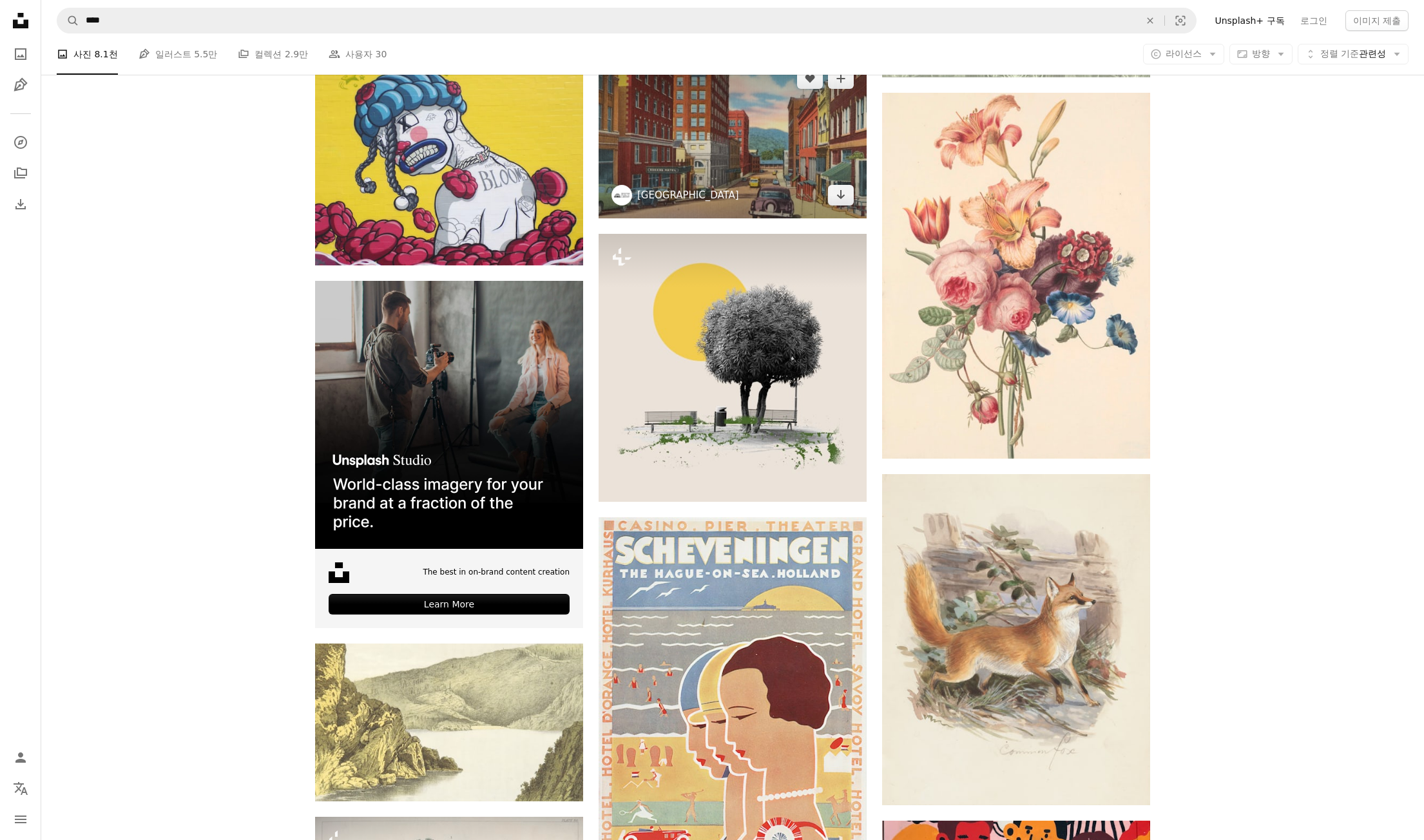
scroll to position [2640, 0]
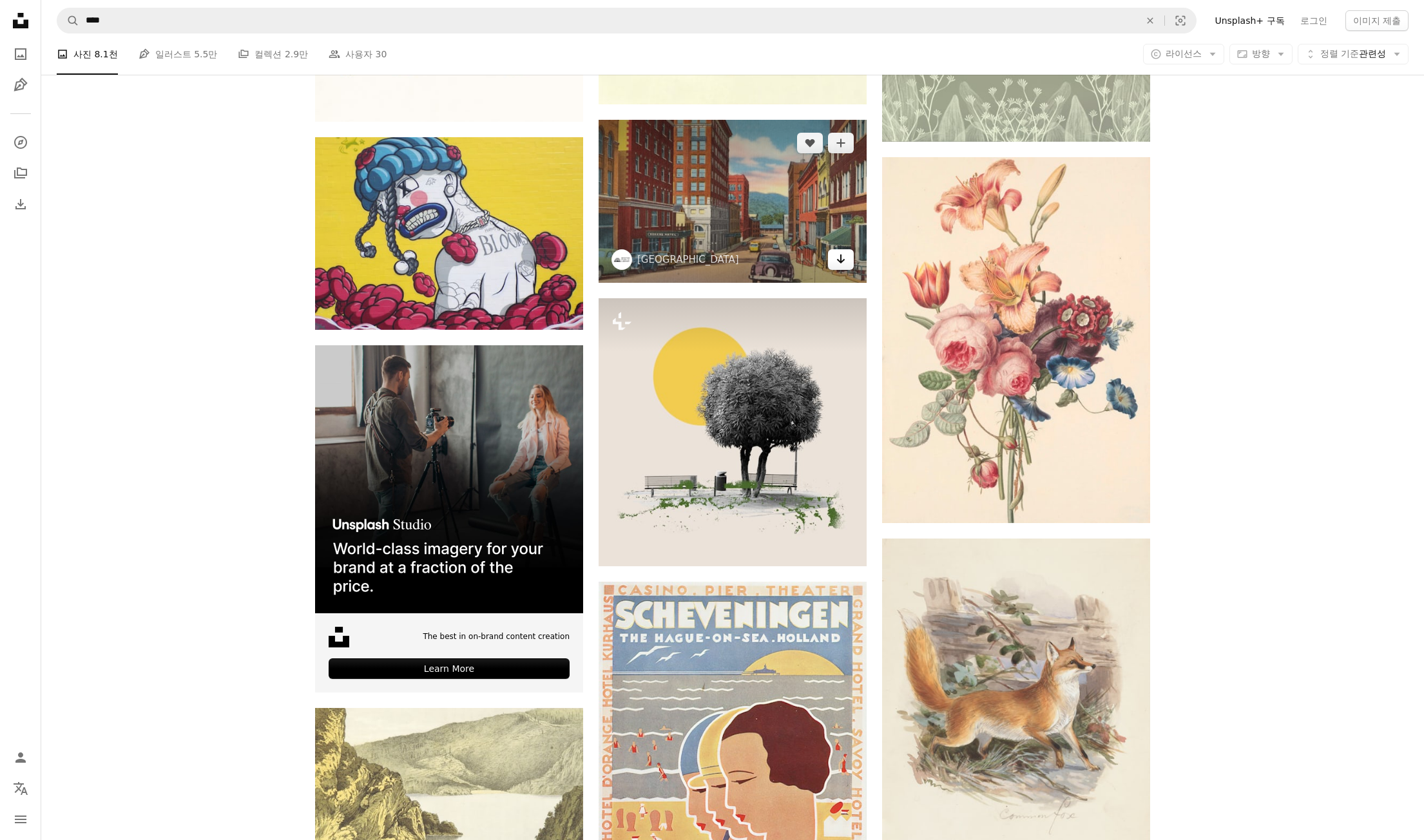
click at [844, 264] on icon "Arrow pointing down" at bounding box center [841, 259] width 10 height 16
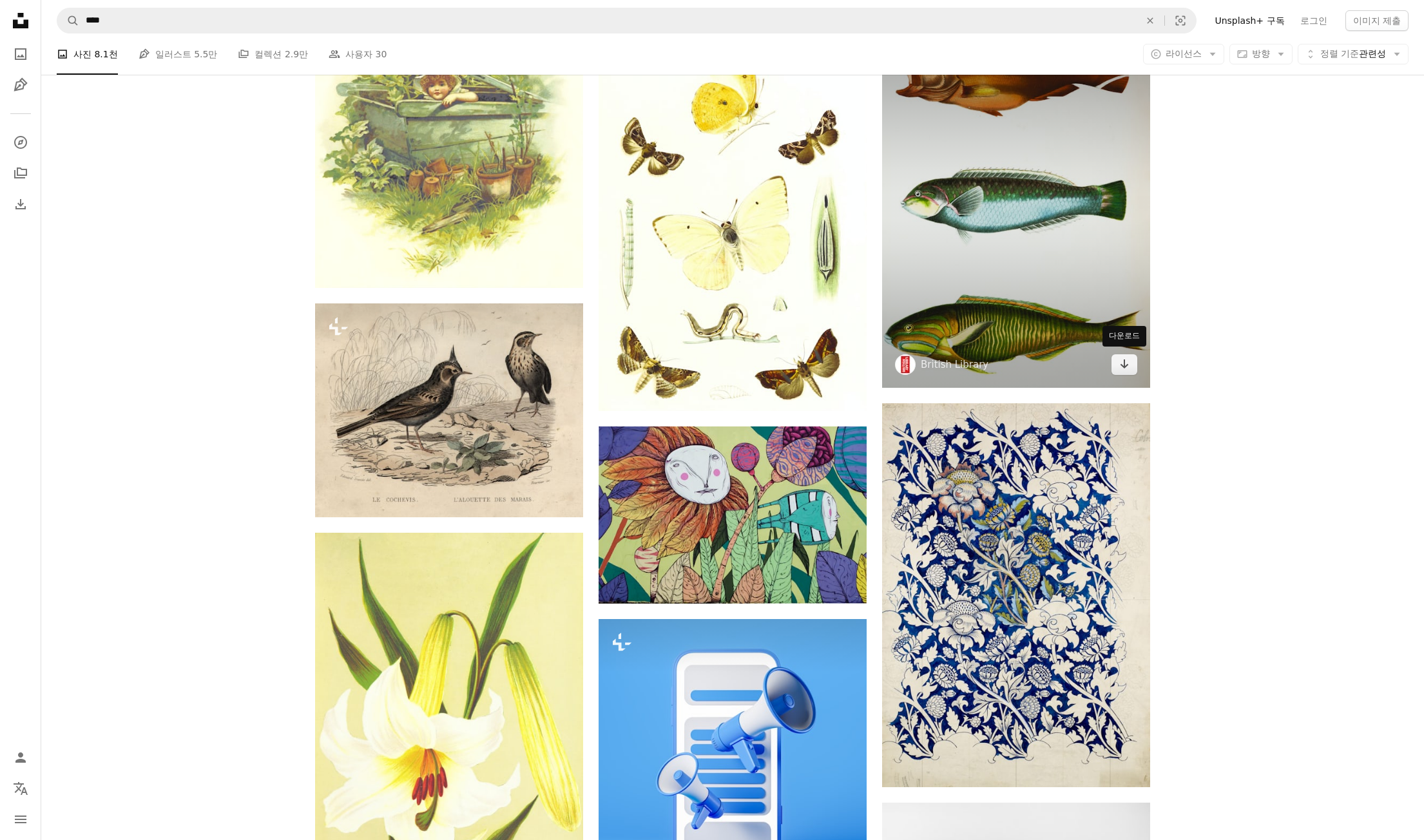
scroll to position [12495, 0]
